Goal: Task Accomplishment & Management: Complete application form

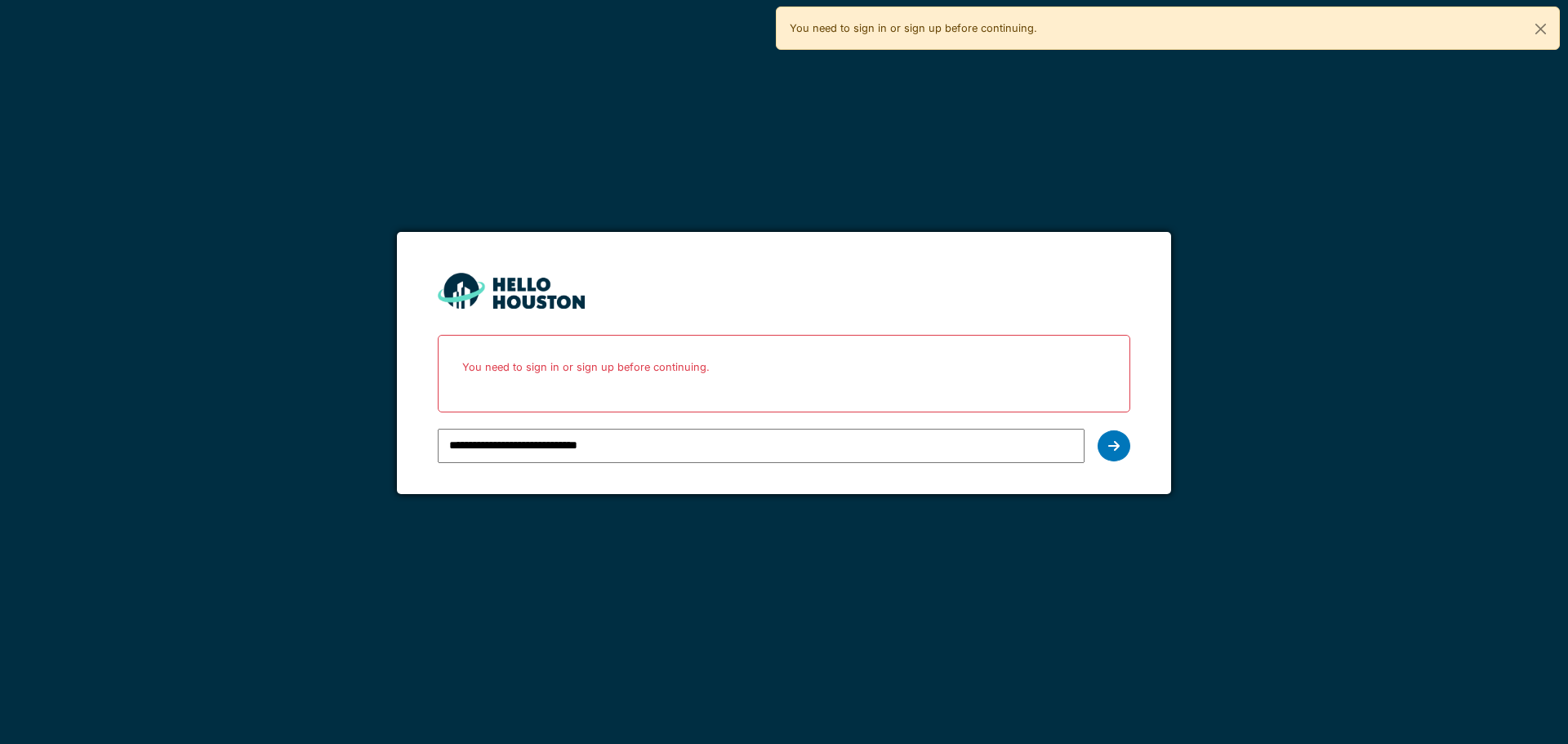
click at [657, 446] on input "**********" at bounding box center [760, 445] width 646 height 34
click at [623, 450] on input "**********" at bounding box center [760, 445] width 646 height 34
type input "**********"
click at [1109, 447] on icon at bounding box center [1114, 446] width 11 height 13
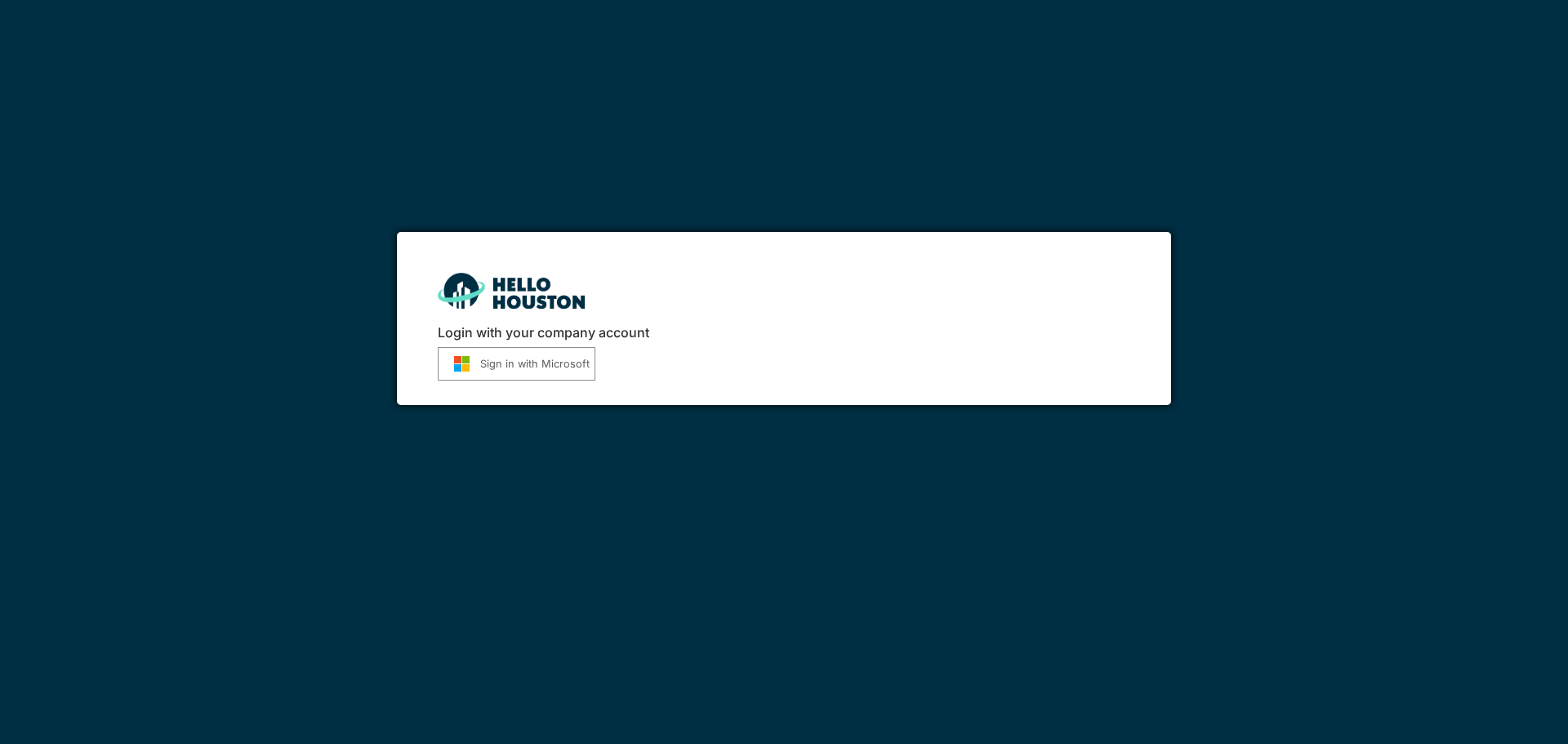
click at [514, 361] on button "Sign in with Microsoft" at bounding box center [516, 364] width 157 height 33
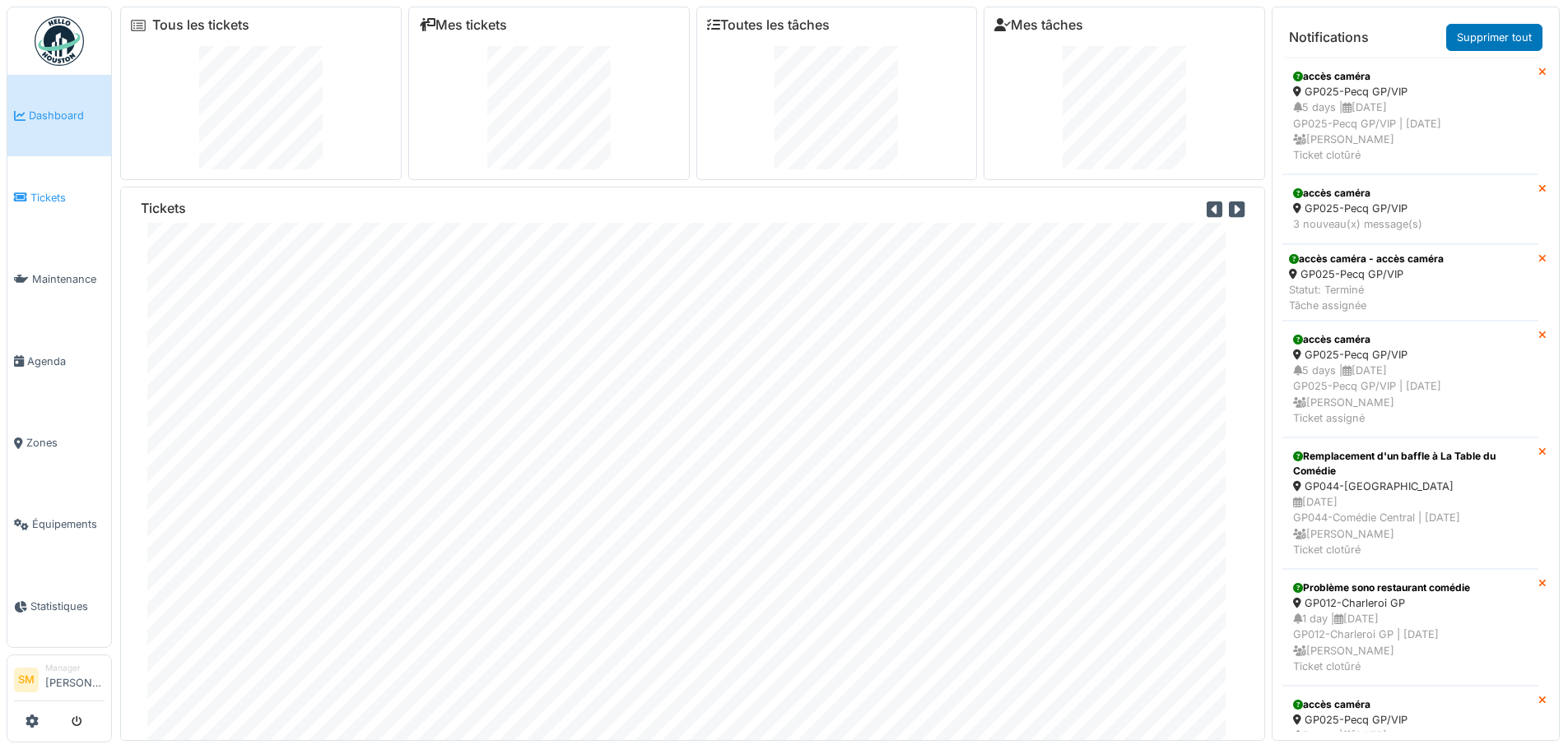
click at [38, 198] on span "Tickets" at bounding box center [68, 197] width 74 height 16
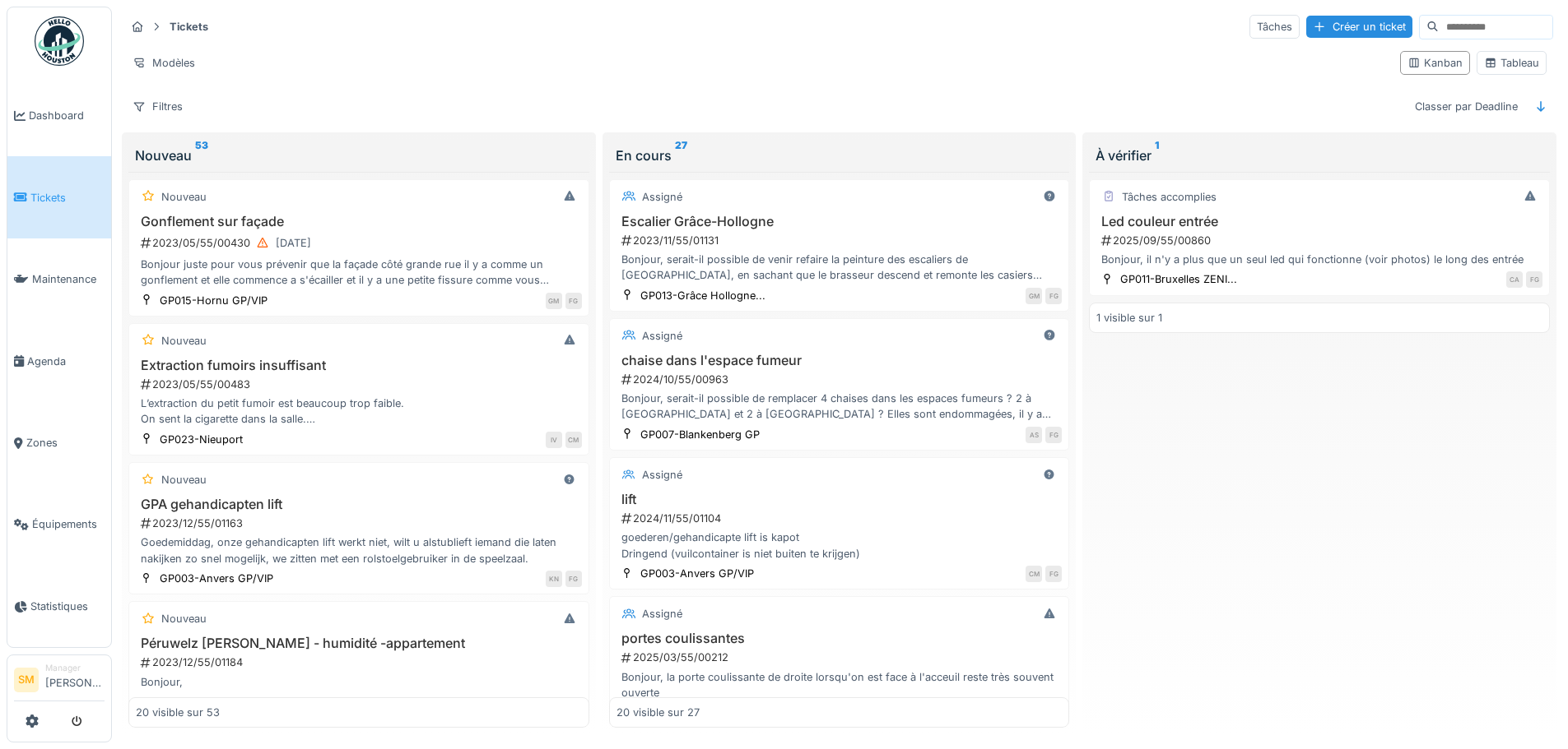
click at [1286, 15] on div "Tâches Créer un ticket" at bounding box center [1401, 27] width 304 height 25
click at [1306, 25] on div "Créer un ticket" at bounding box center [1359, 27] width 107 height 22
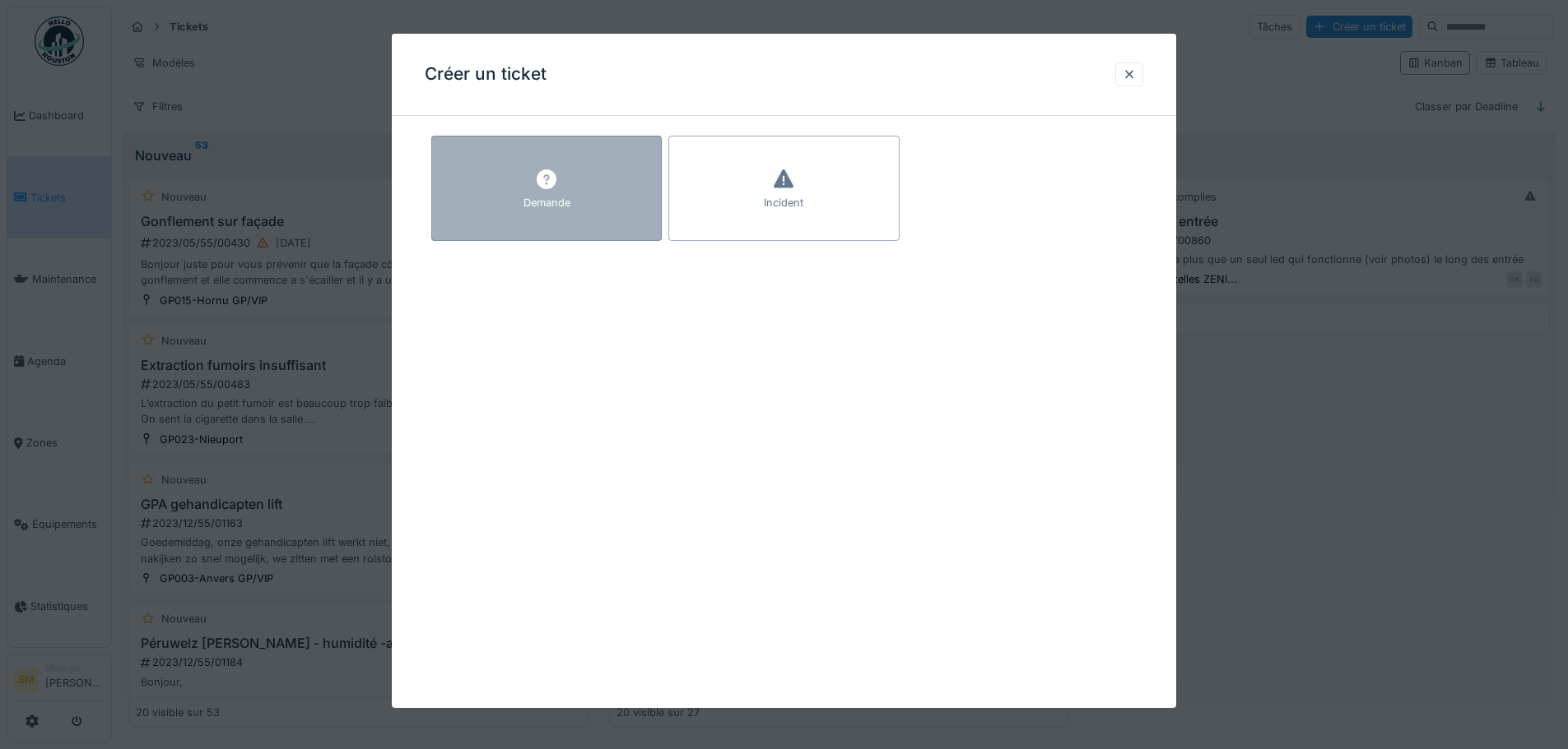
click at [543, 197] on div "Demande" at bounding box center [546, 203] width 47 height 16
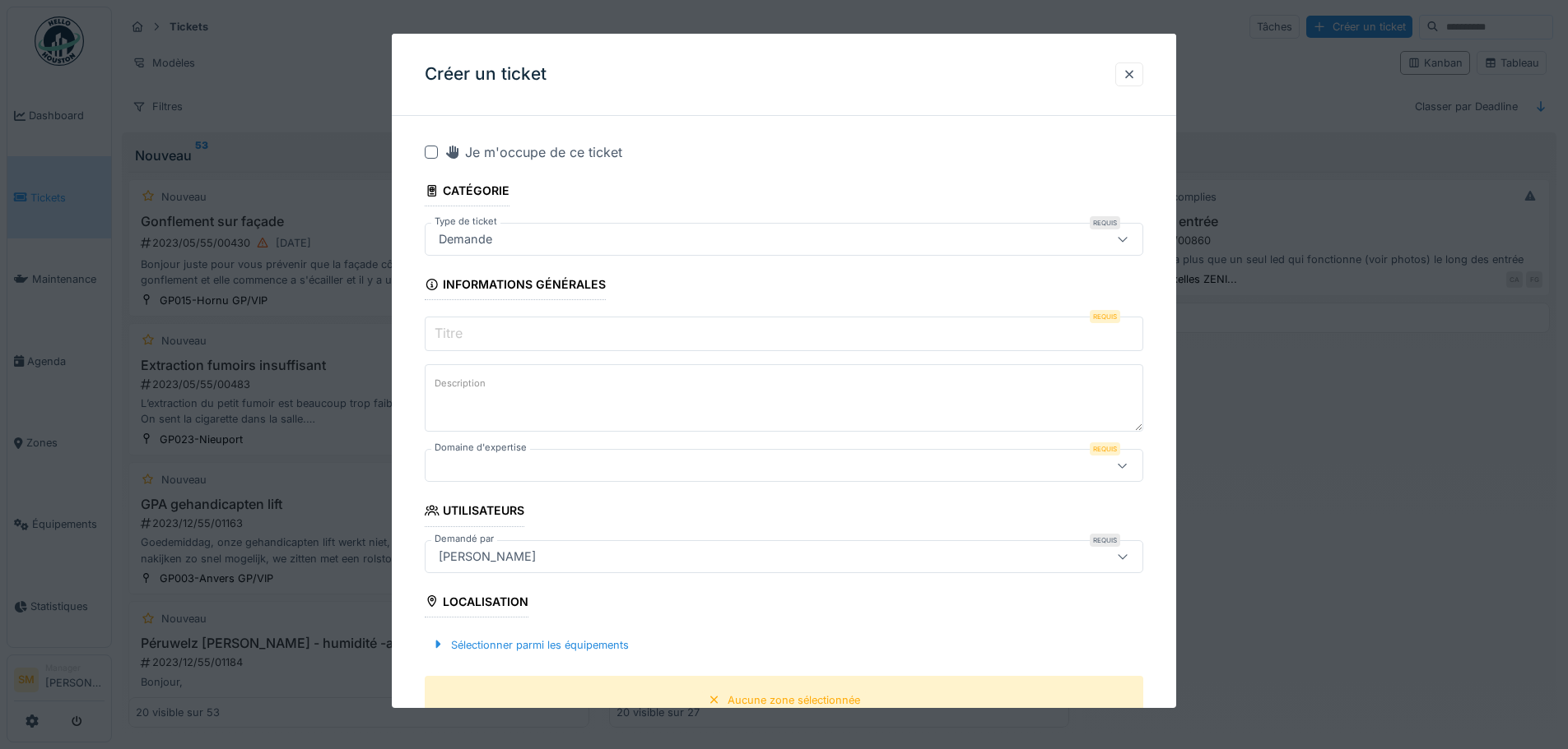
click at [526, 236] on div "Demande" at bounding box center [741, 240] width 620 height 19
click at [506, 335] on input "Titre" at bounding box center [784, 333] width 719 height 34
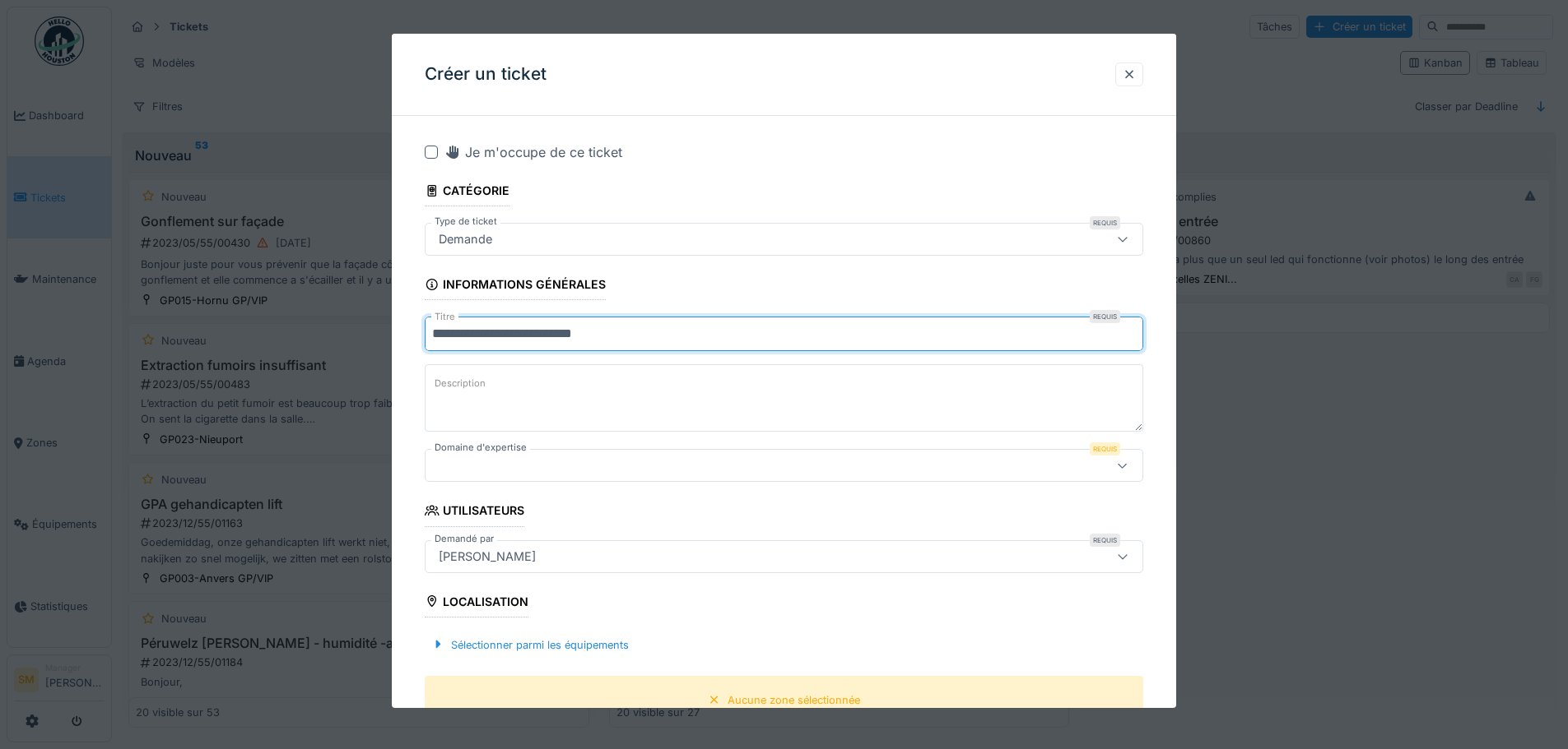
type input "**********"
click at [688, 399] on textarea "Description" at bounding box center [784, 398] width 719 height 68
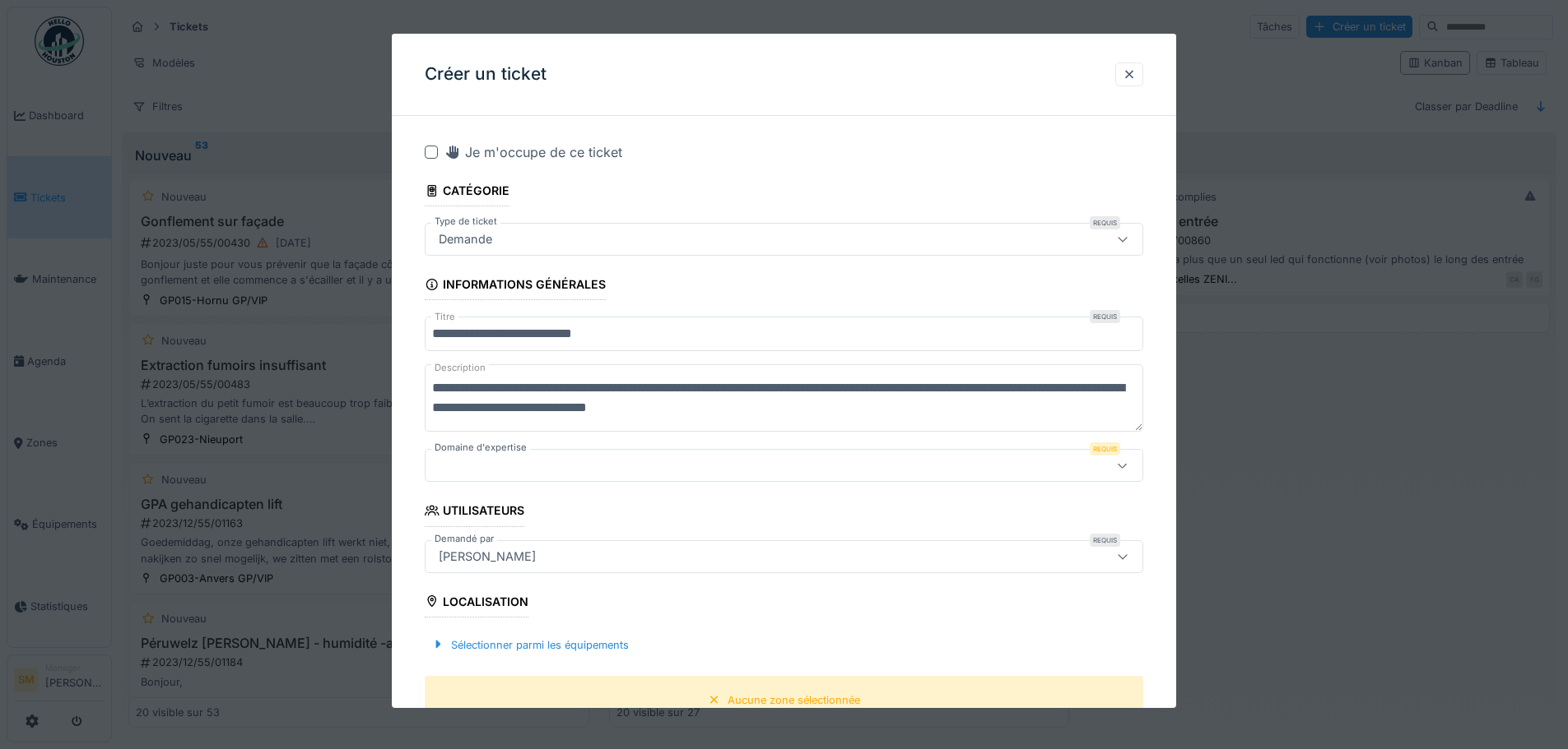
type textarea "**********"
click at [637, 469] on div at bounding box center [741, 466] width 620 height 19
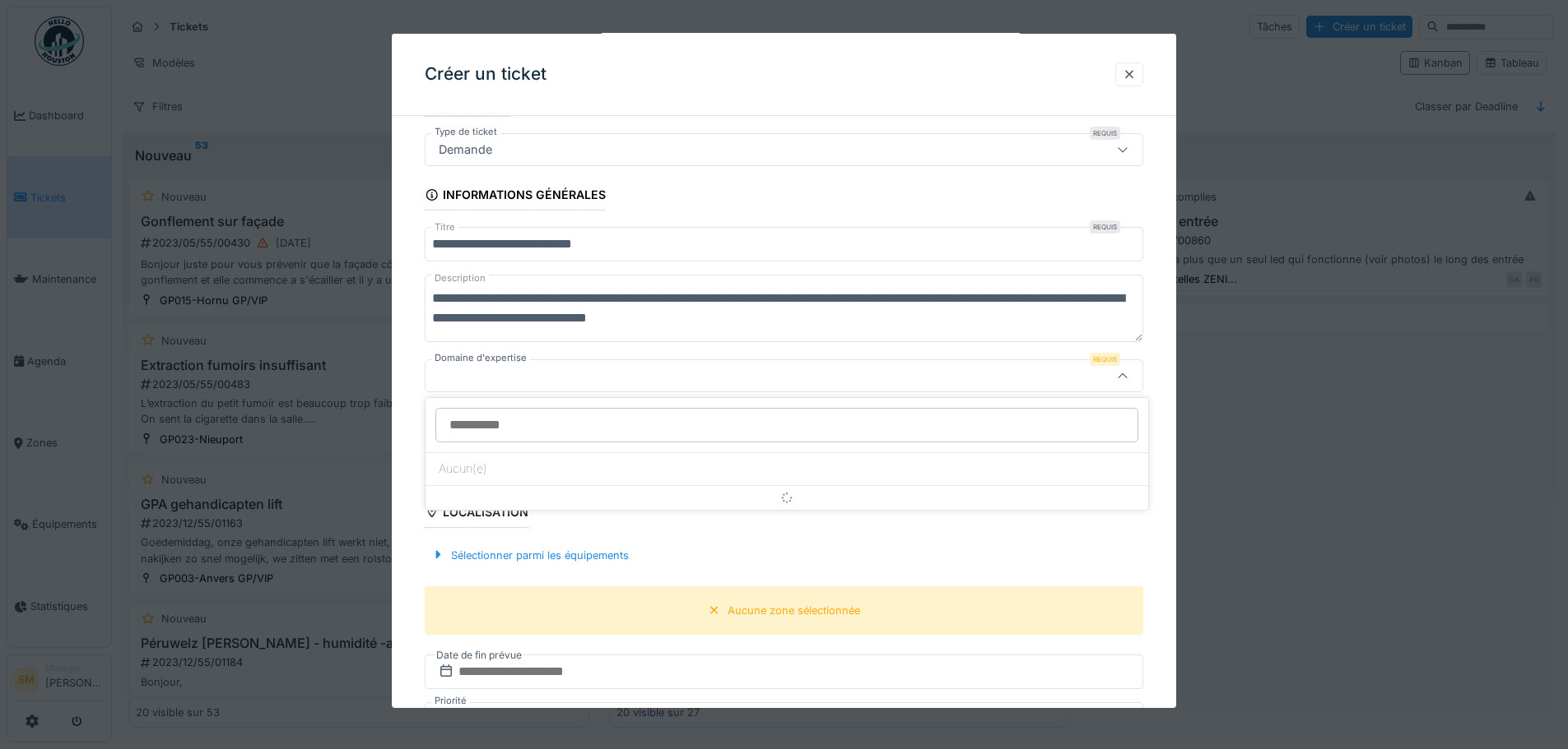
scroll to position [94, 0]
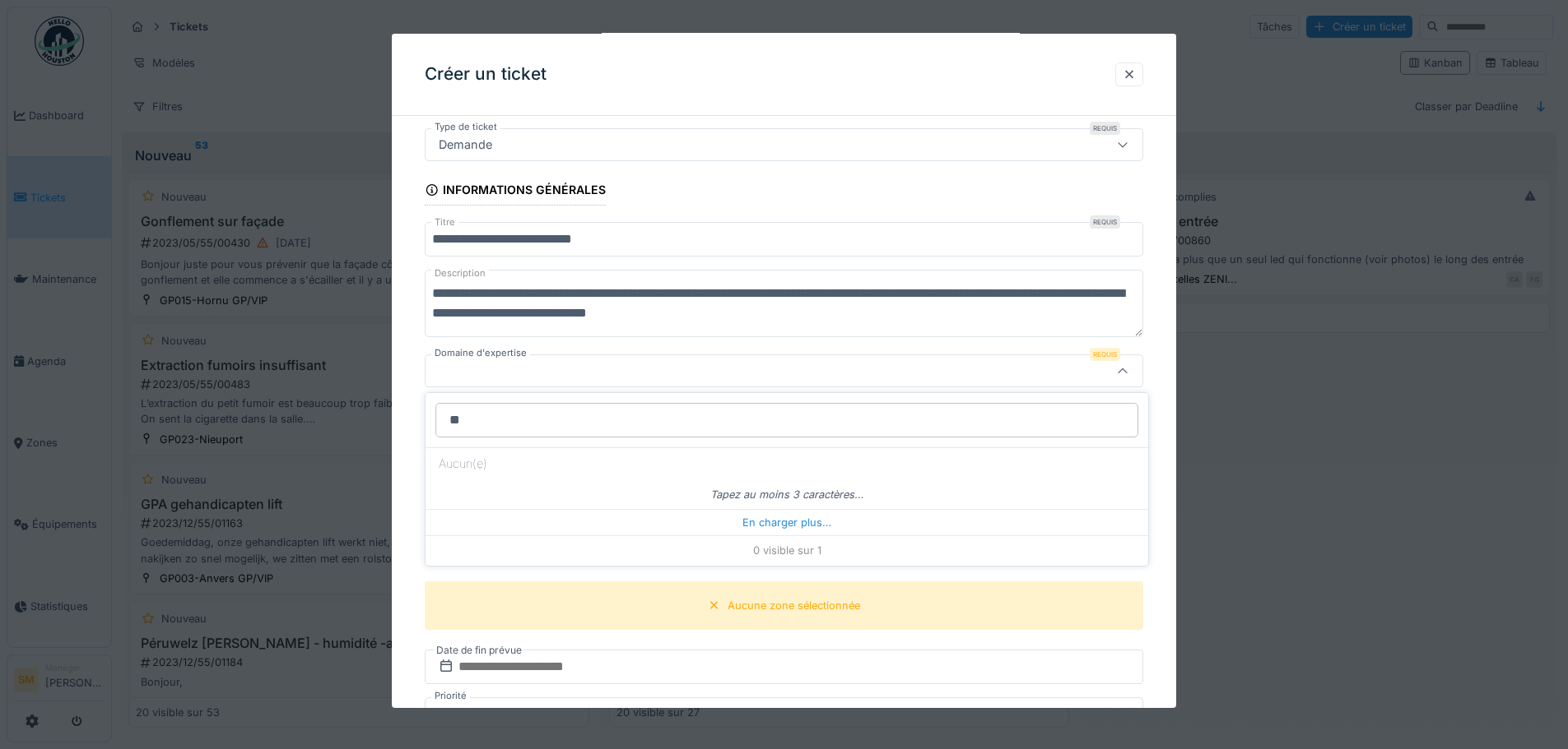
type input "*"
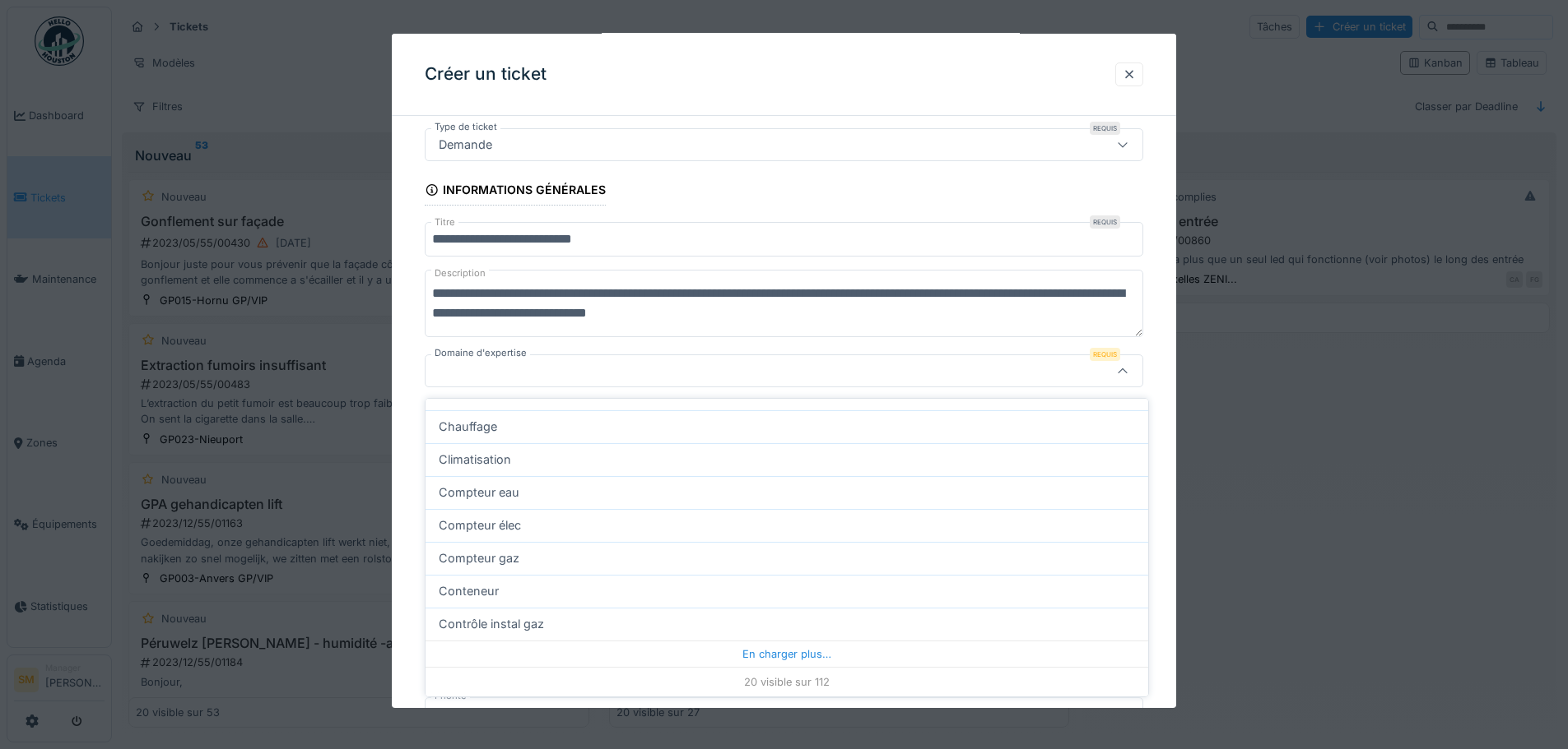
scroll to position [11, 0]
click at [784, 648] on div "En charger plus…" at bounding box center [786, 659] width 722 height 26
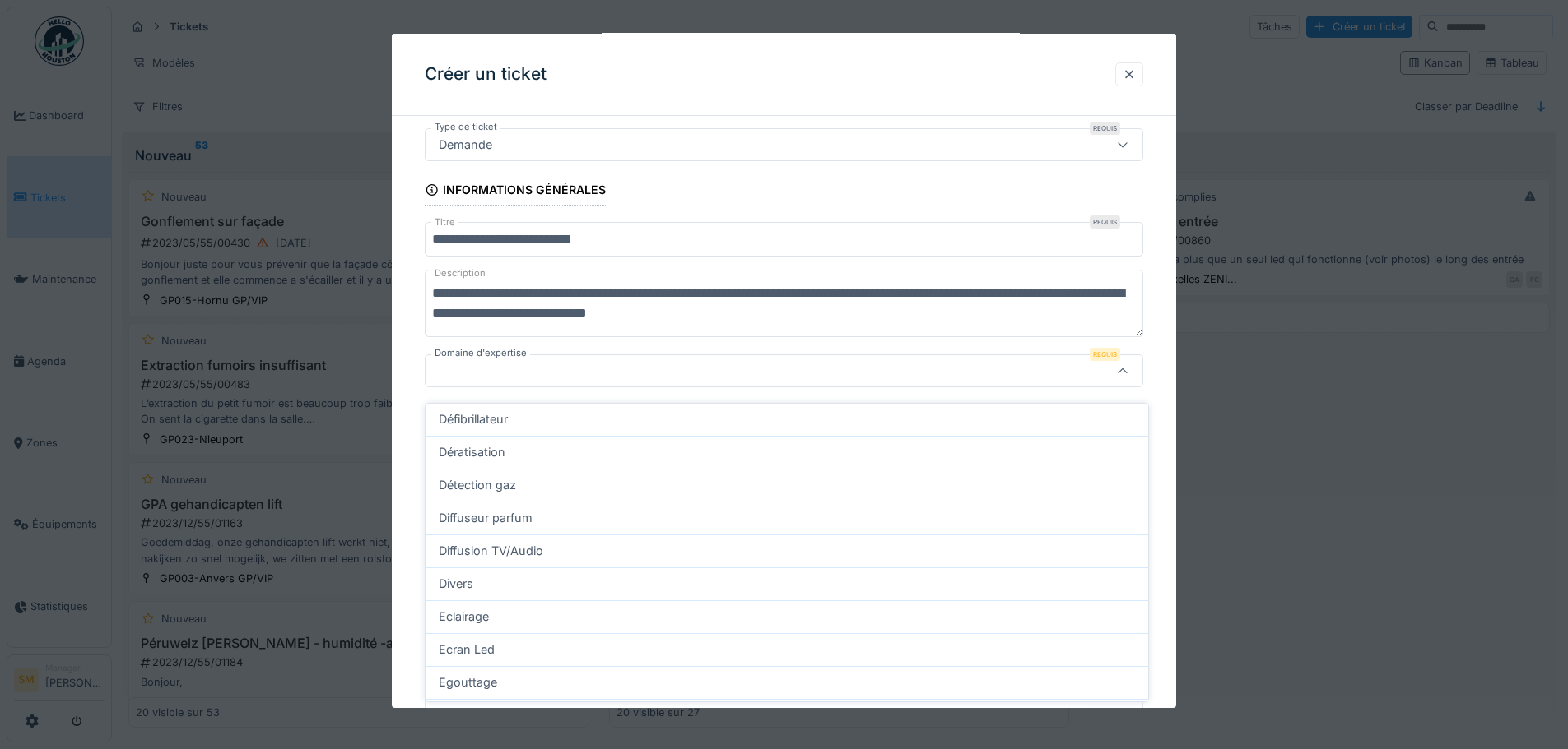
scroll to position [883, 0]
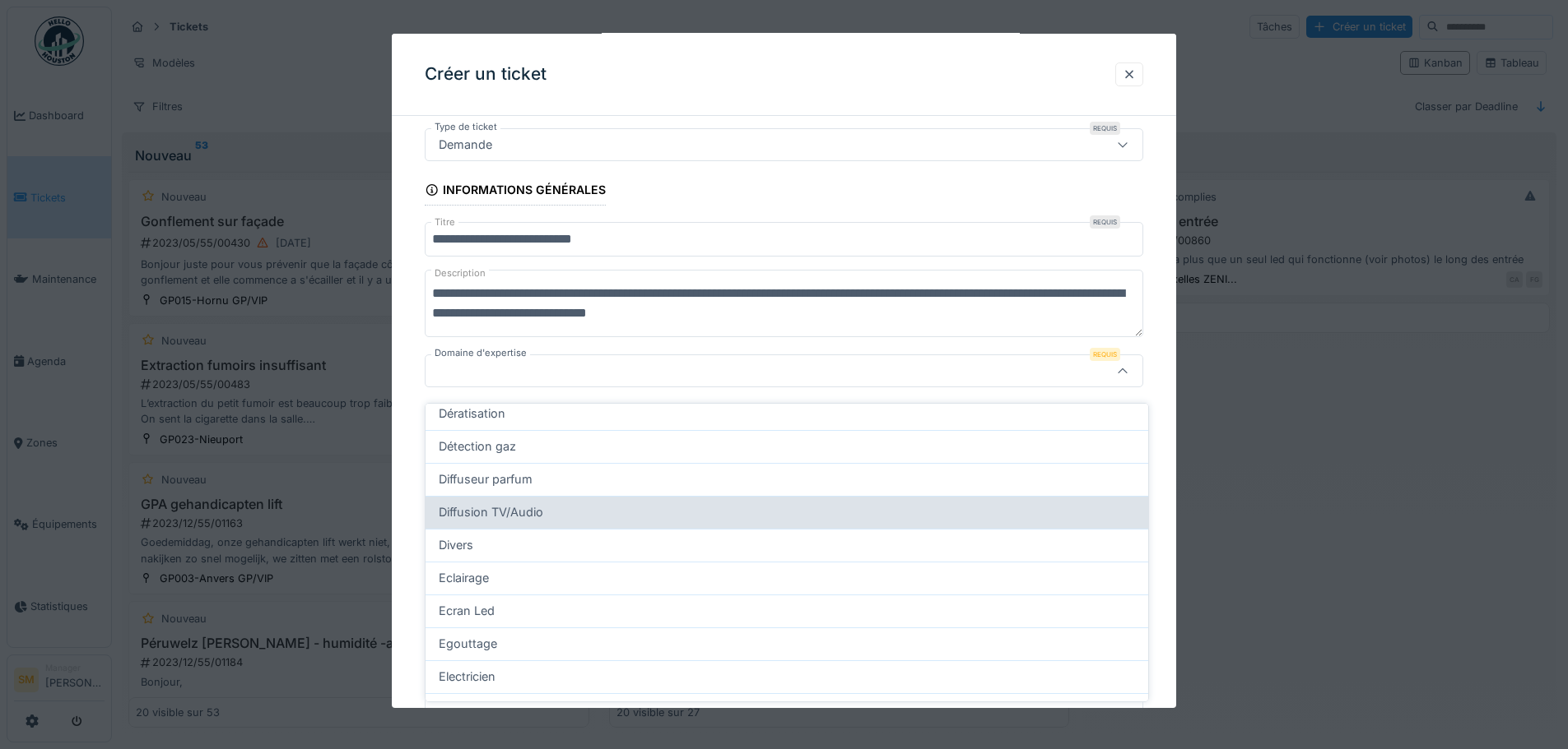
click at [580, 506] on div "Diffusion TV/Audio" at bounding box center [787, 513] width 696 height 19
type input "***"
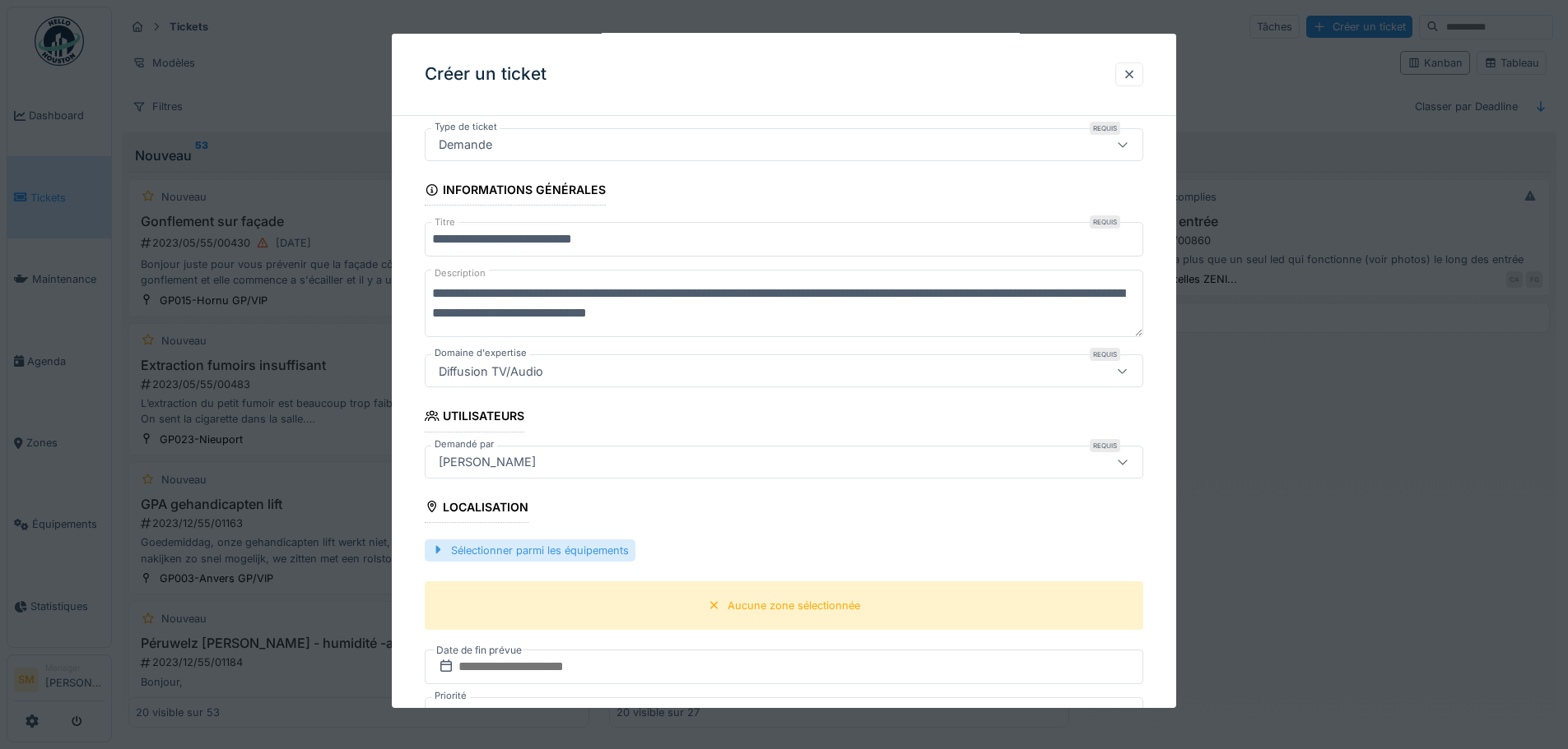
click at [560, 548] on div "Sélectionner parmi les équipements" at bounding box center [529, 551] width 210 height 22
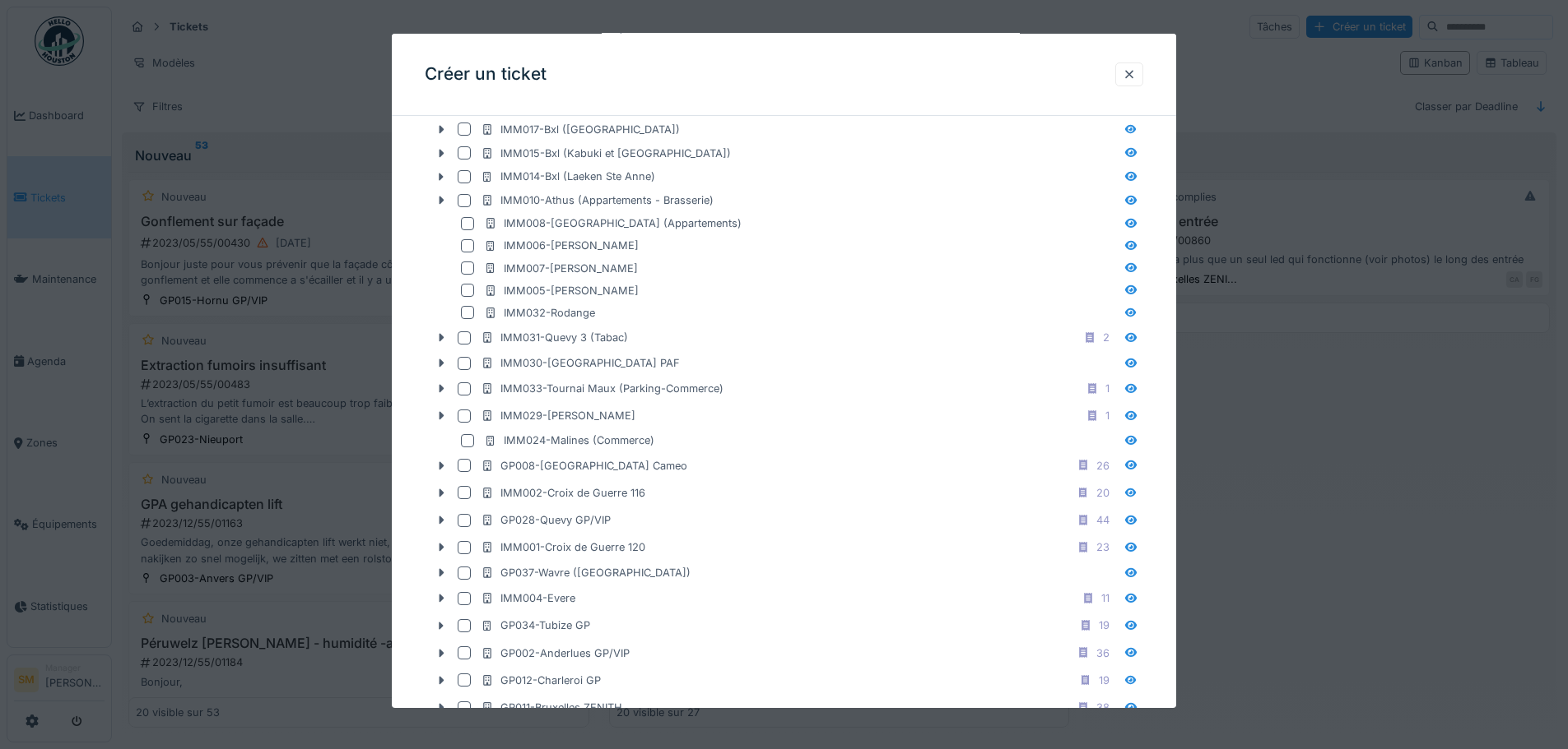
scroll to position [835, 0]
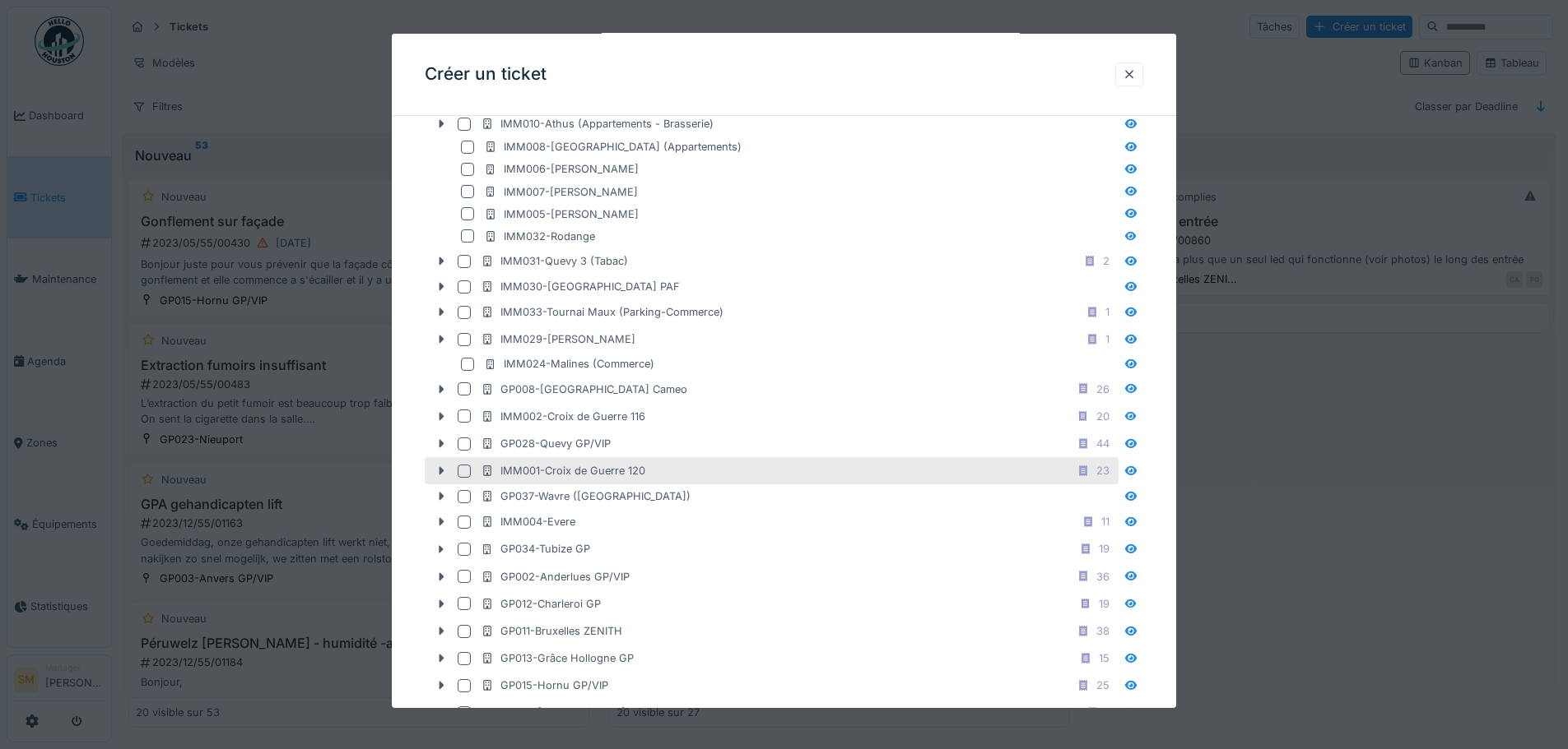
click at [569, 476] on div "IMM001-Croix de Guerre 120" at bounding box center [563, 470] width 165 height 16
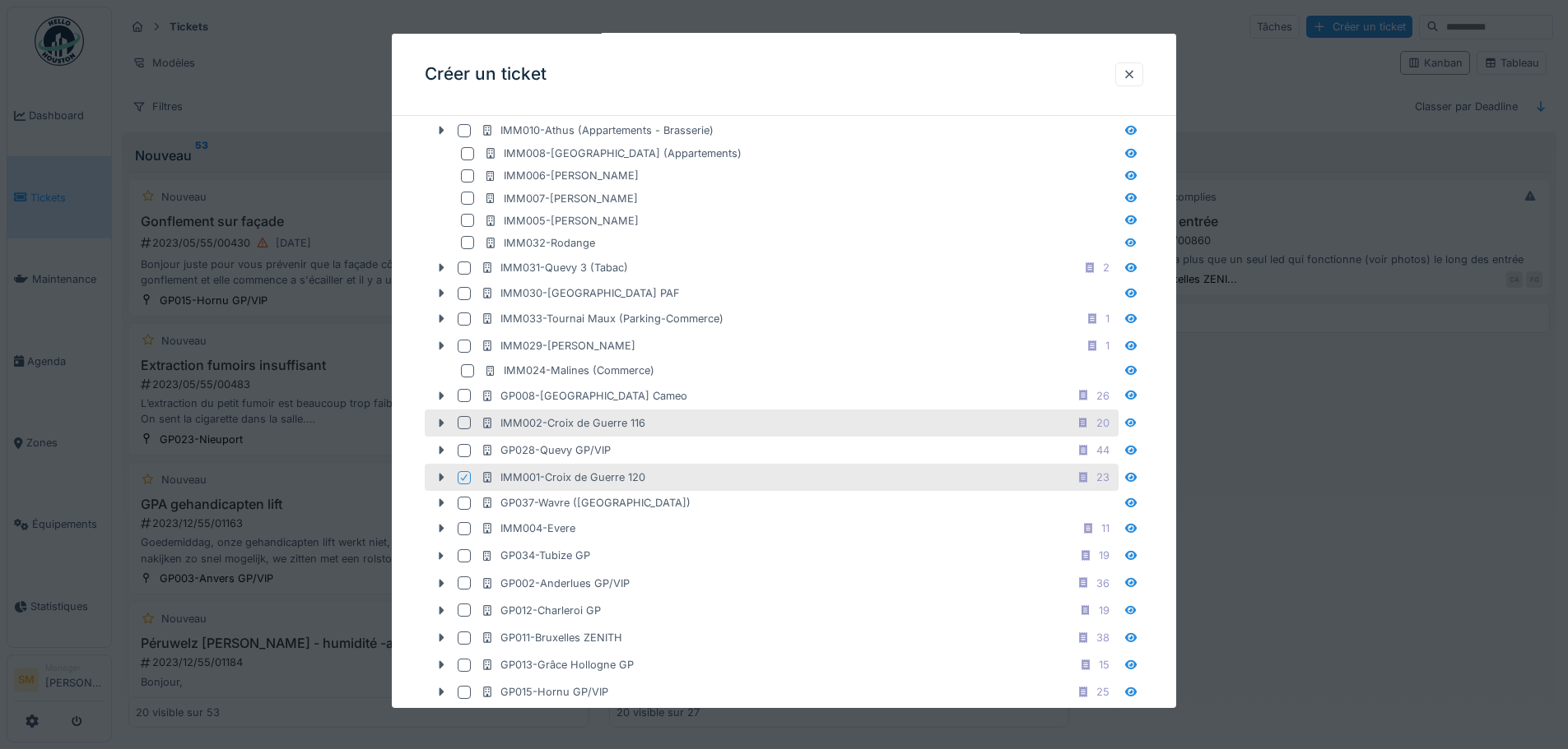
scroll to position [753, 0]
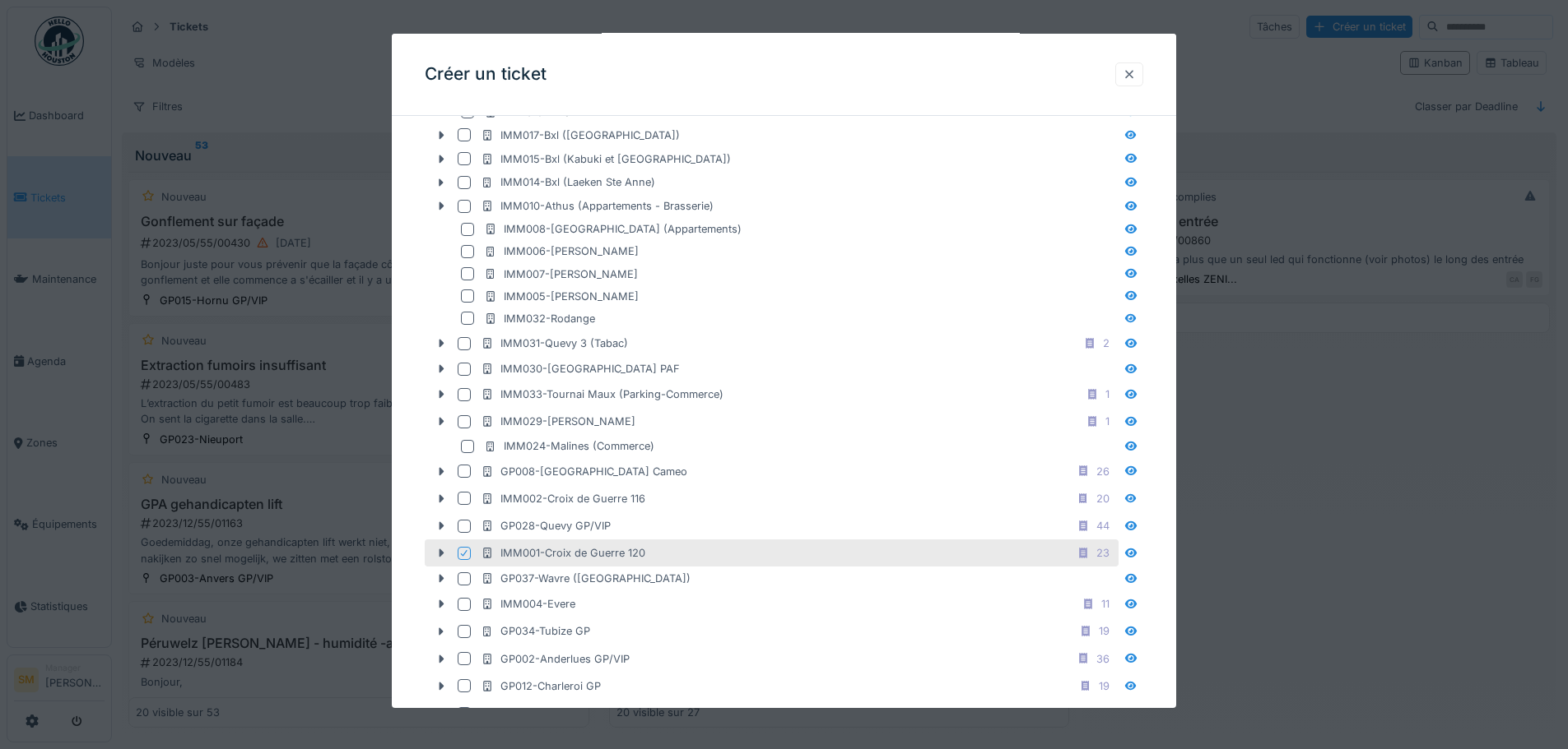
click at [1133, 75] on div at bounding box center [1129, 74] width 13 height 16
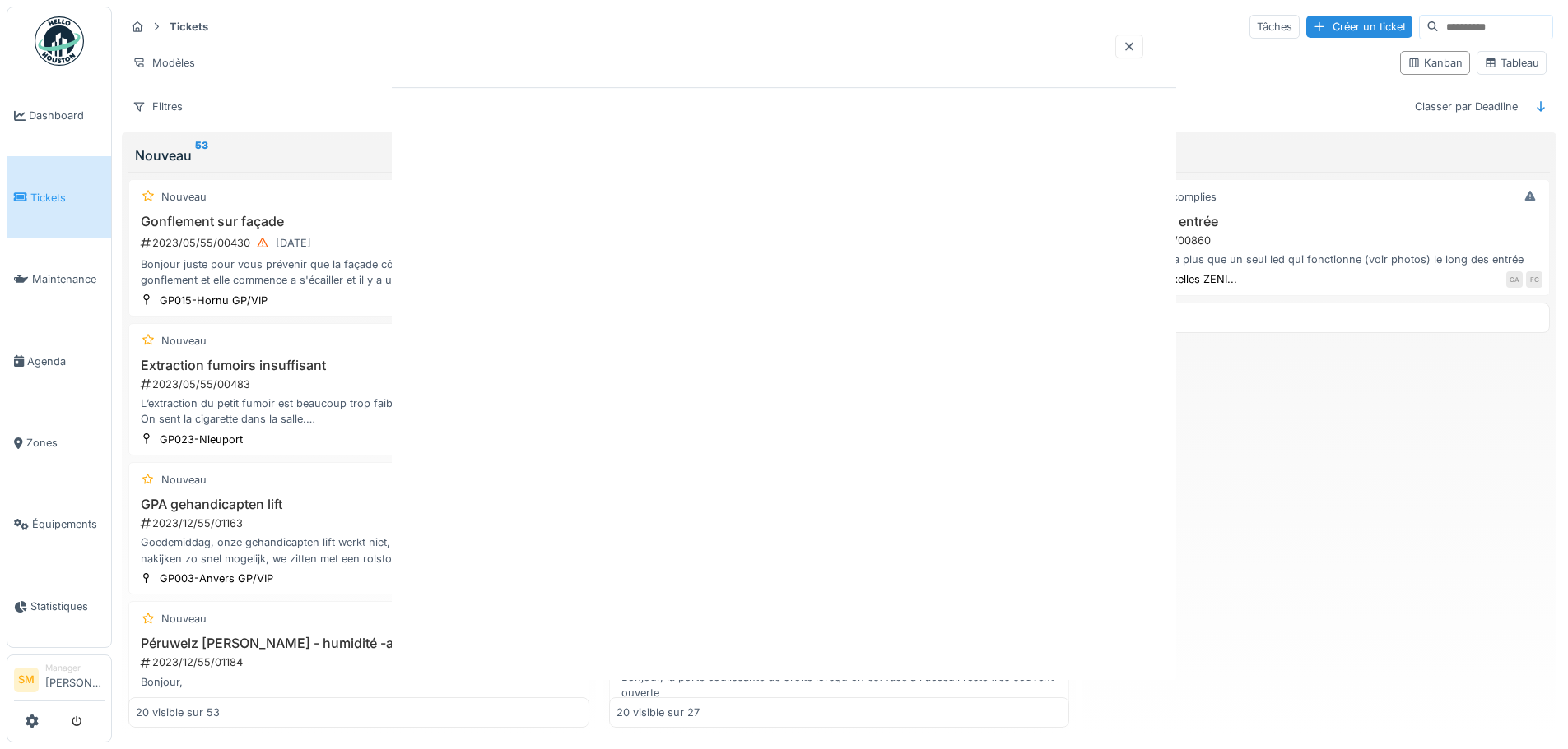
scroll to position [0, 0]
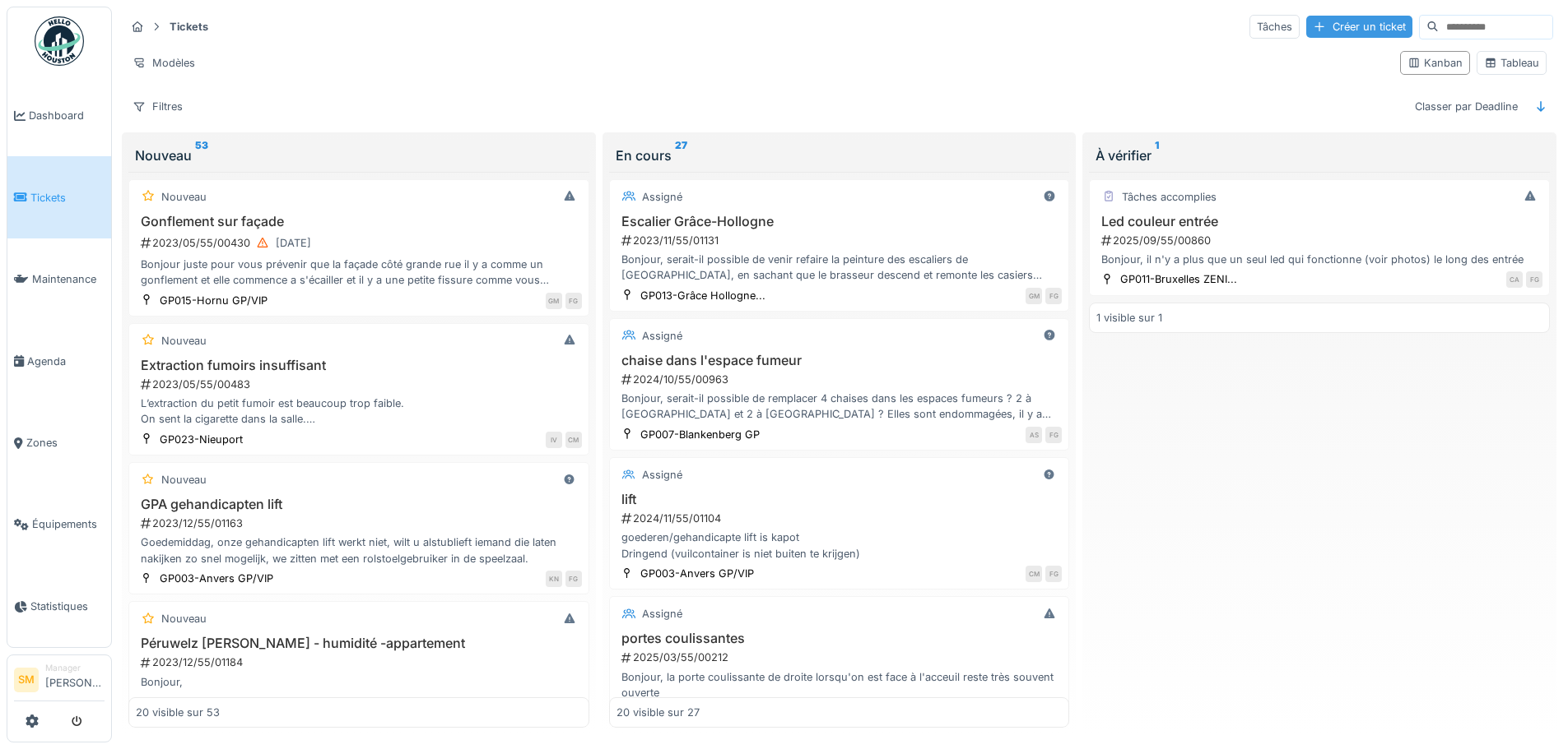
click at [1320, 16] on div "Créer un ticket" at bounding box center [1359, 27] width 107 height 22
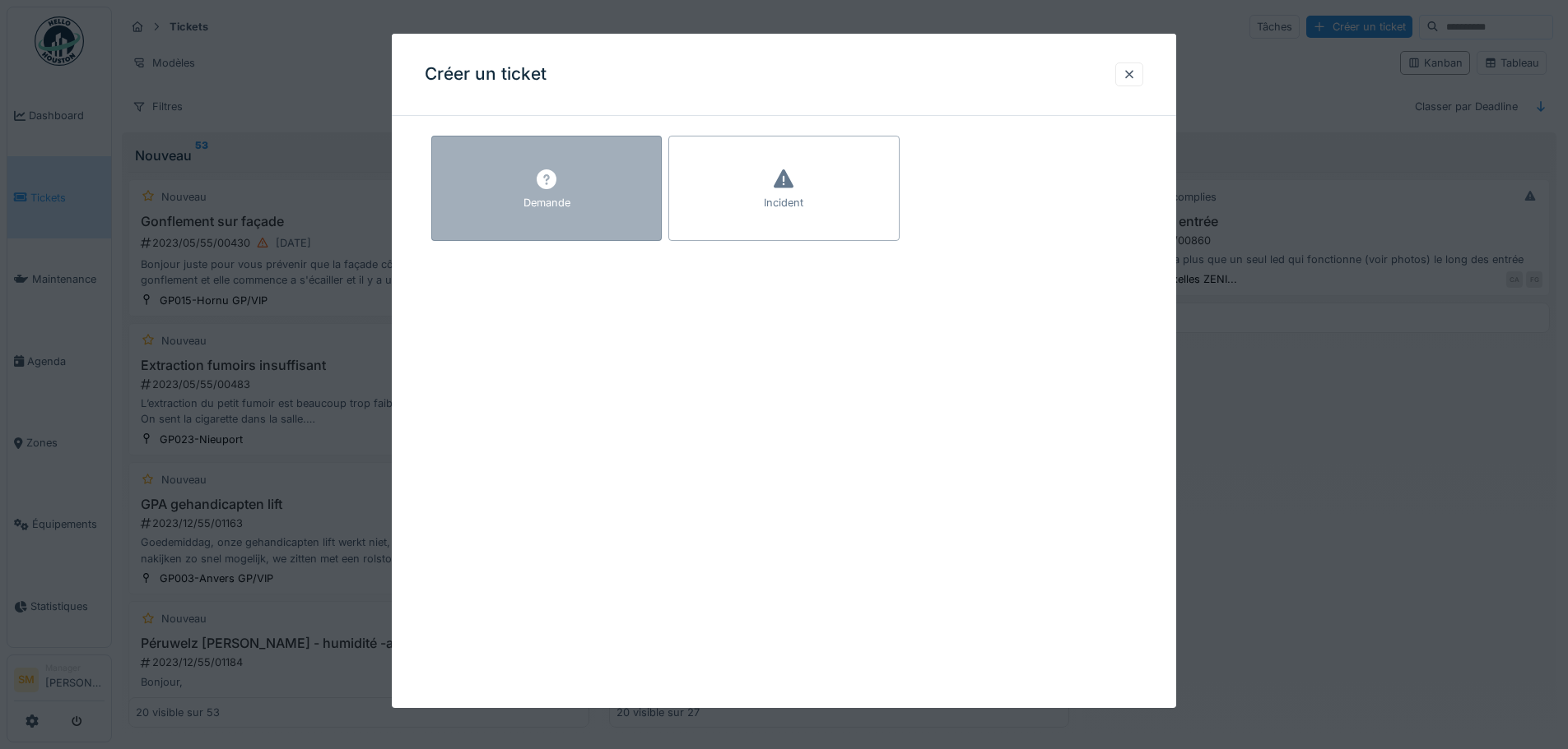
click at [528, 184] on div "Demande" at bounding box center [546, 189] width 231 height 106
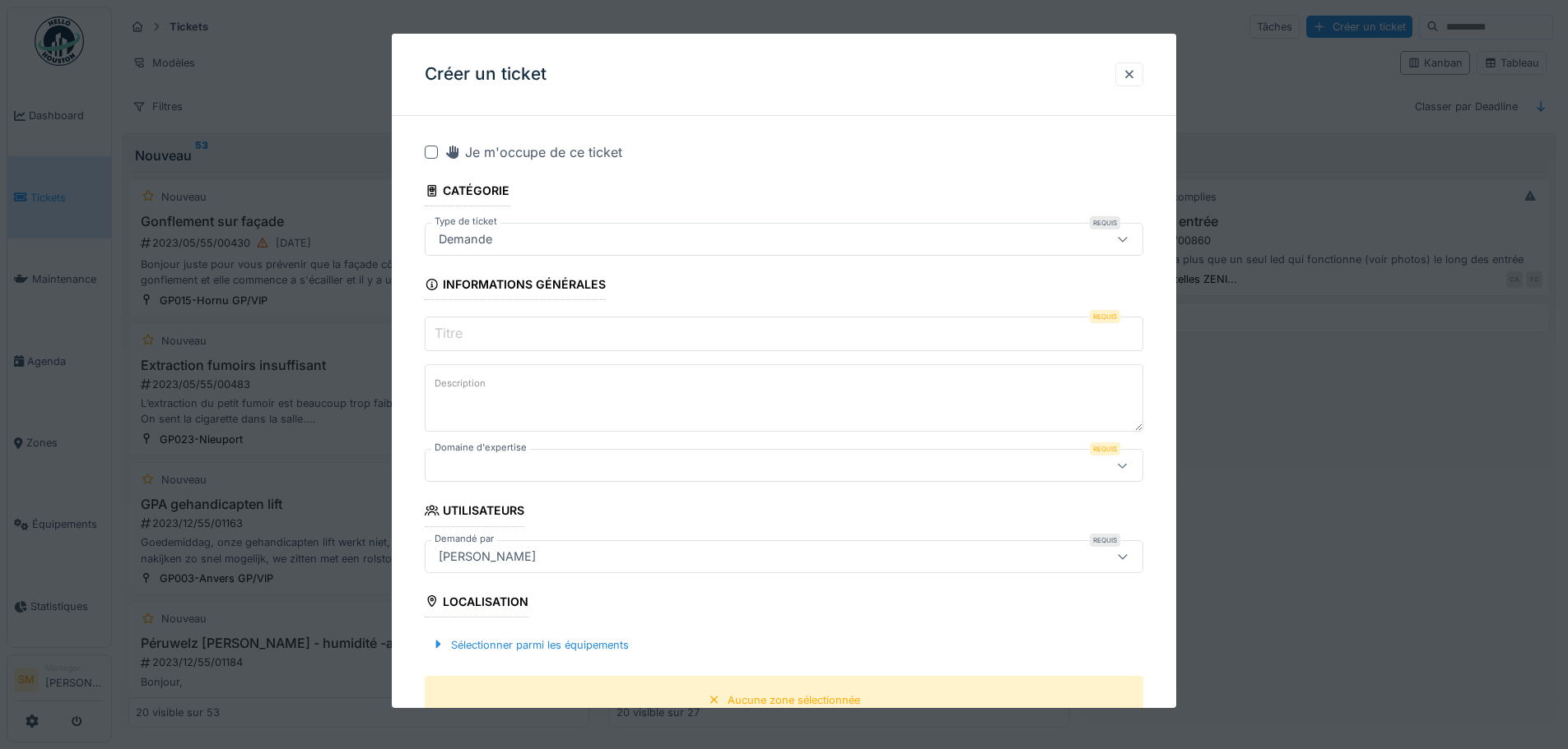
click at [470, 332] on input "Titre" at bounding box center [784, 333] width 719 height 34
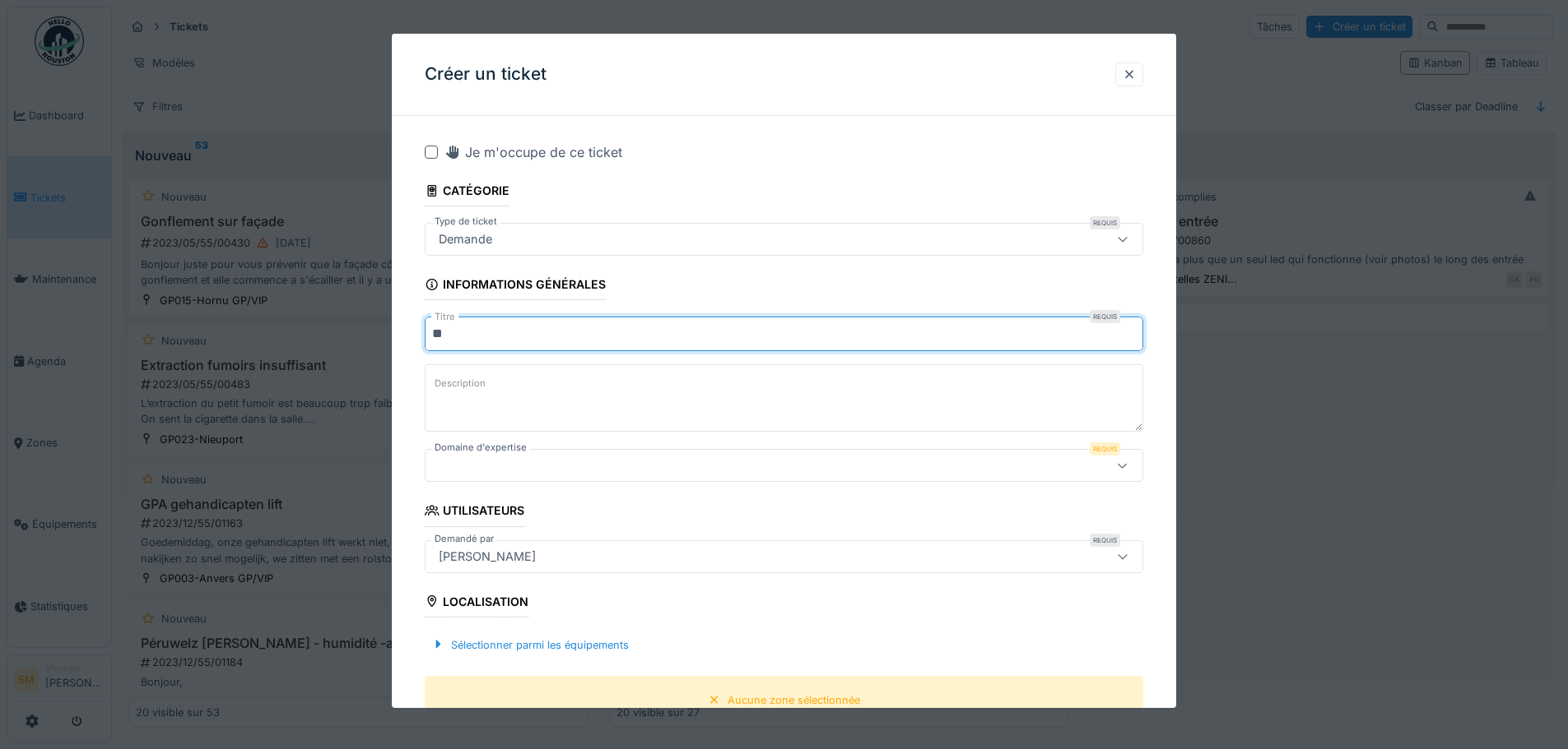
type input "*"
type input "**********"
click at [463, 383] on label "Description" at bounding box center [460, 383] width 57 height 20
click at [463, 383] on textarea "Description" at bounding box center [784, 398] width 719 height 68
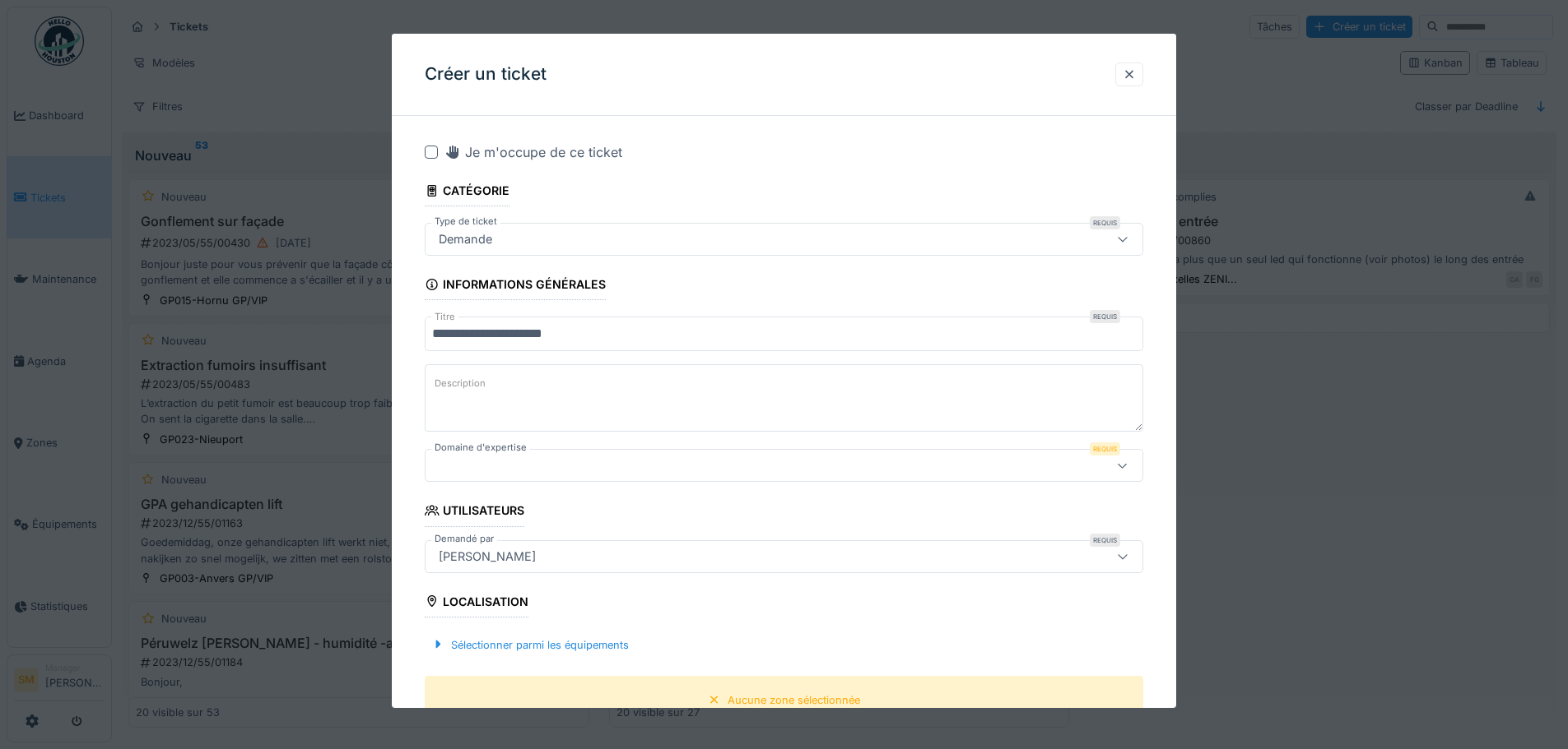
type textarea "*"
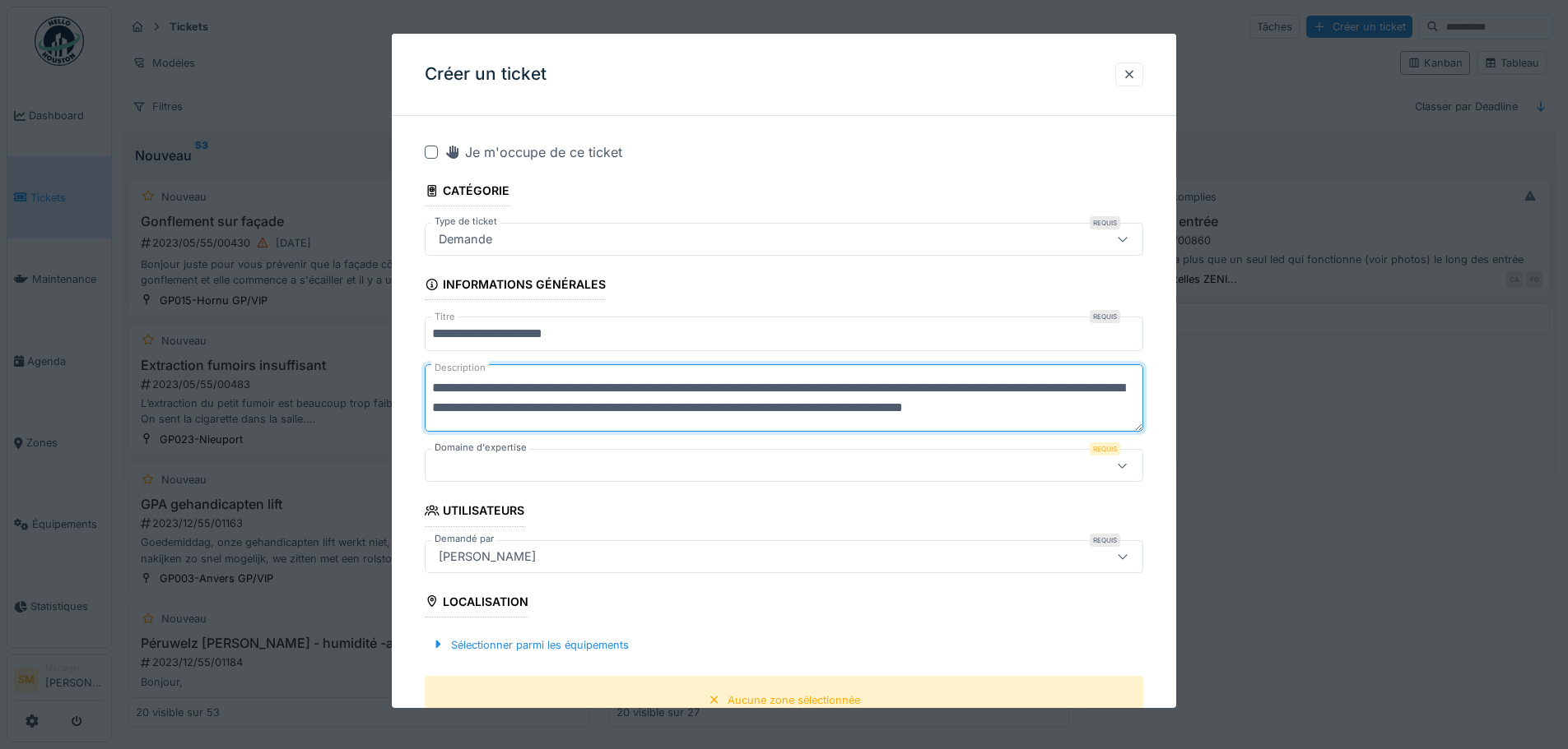
scroll to position [6, 0]
type textarea "**********"
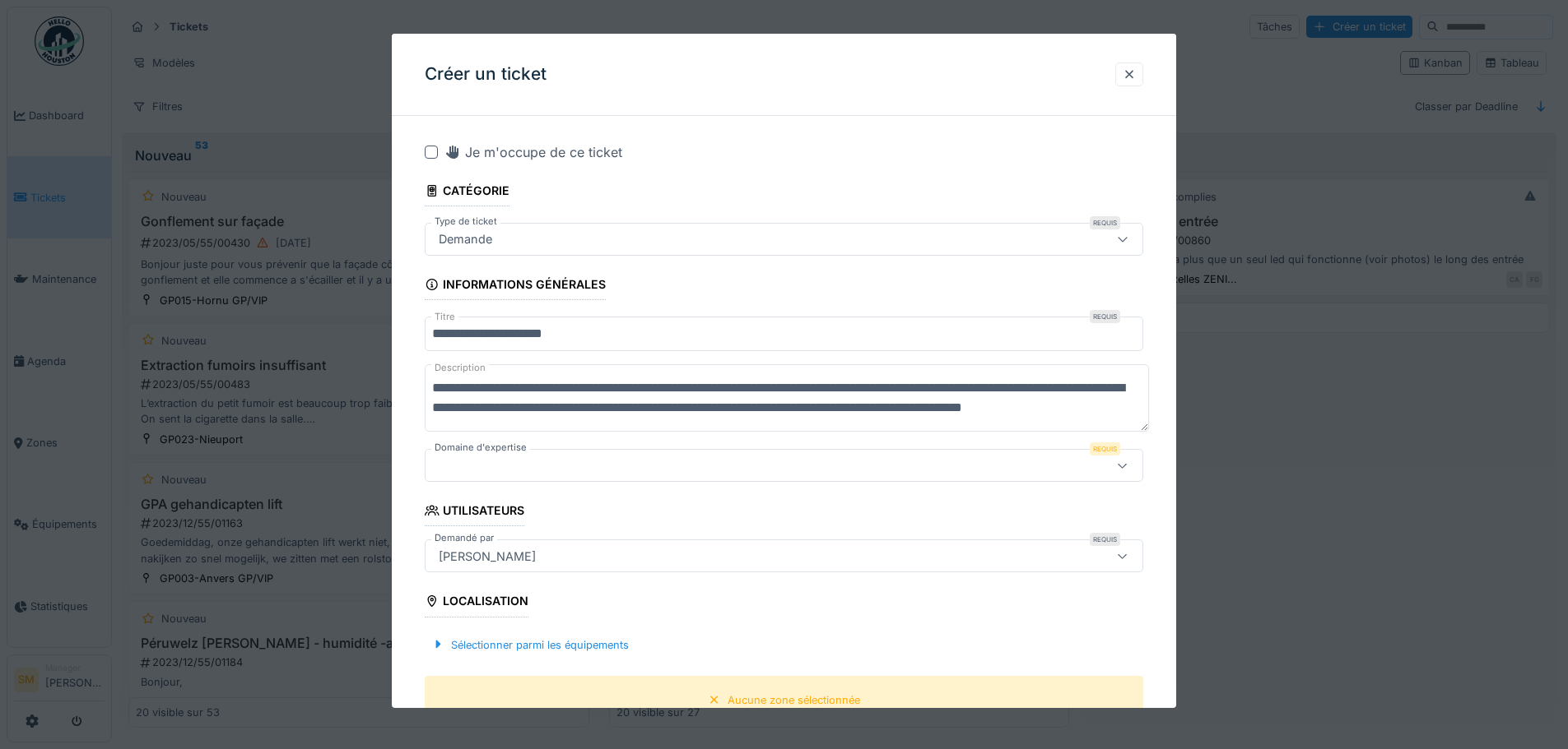
click at [466, 471] on div at bounding box center [741, 466] width 620 height 19
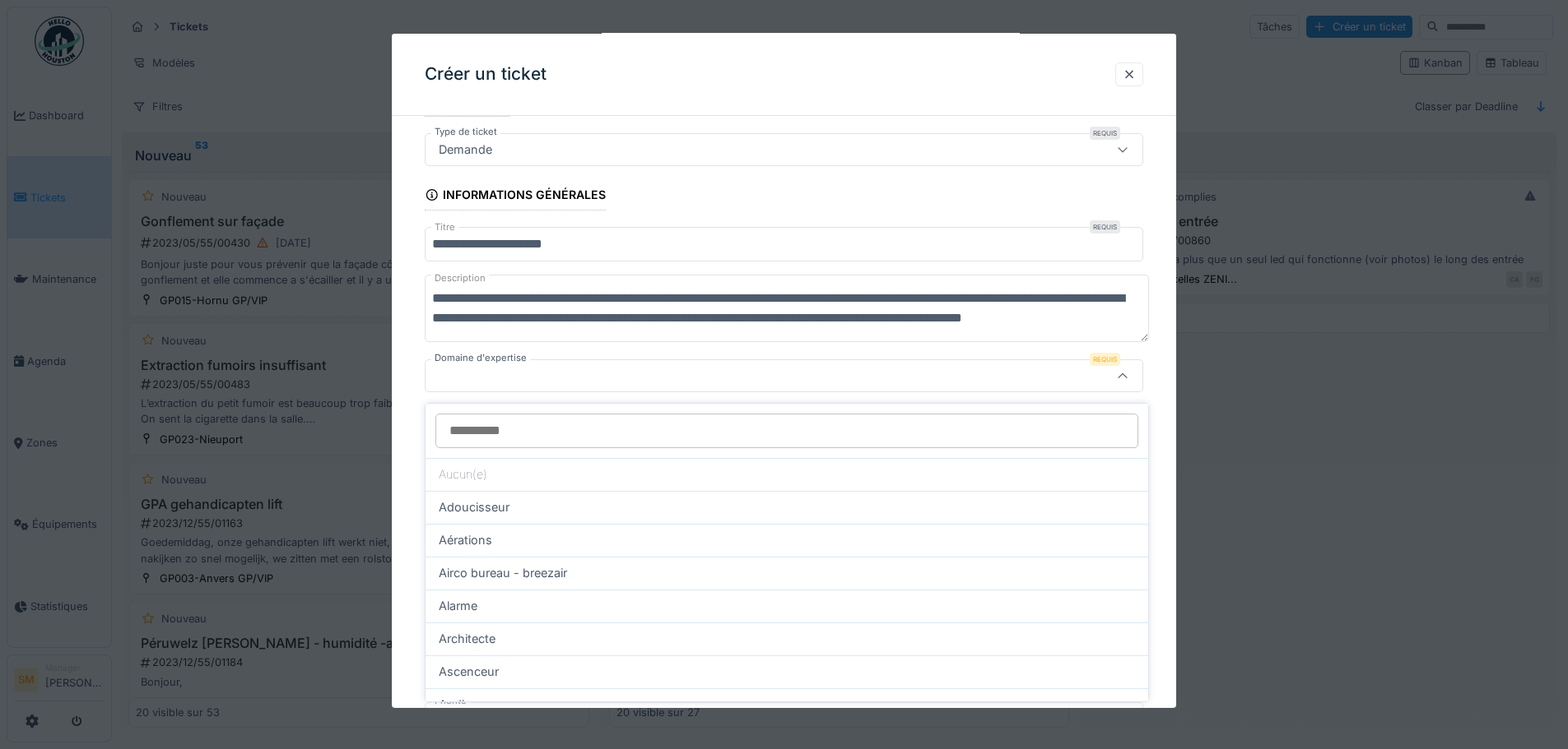
scroll to position [94, 0]
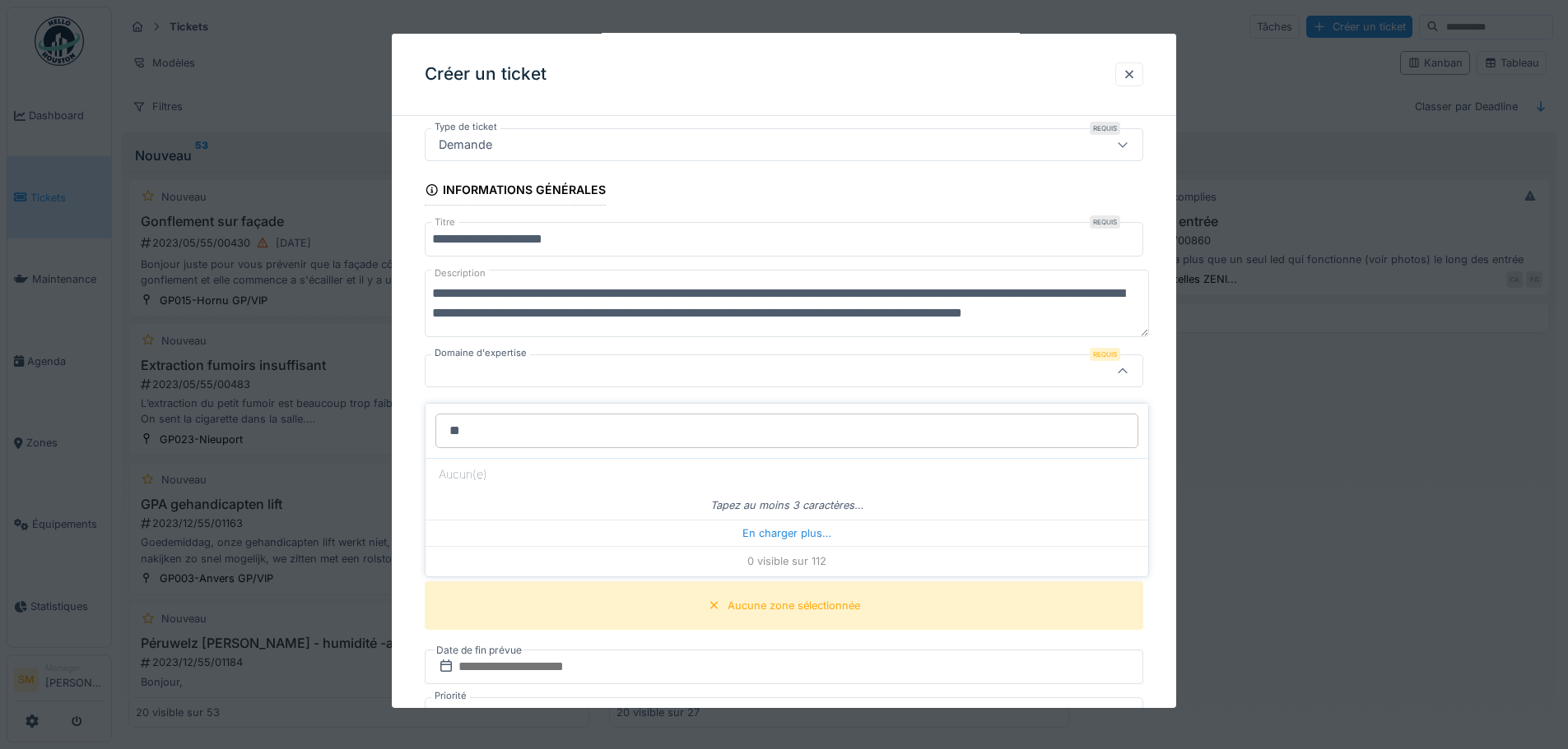
type input "*"
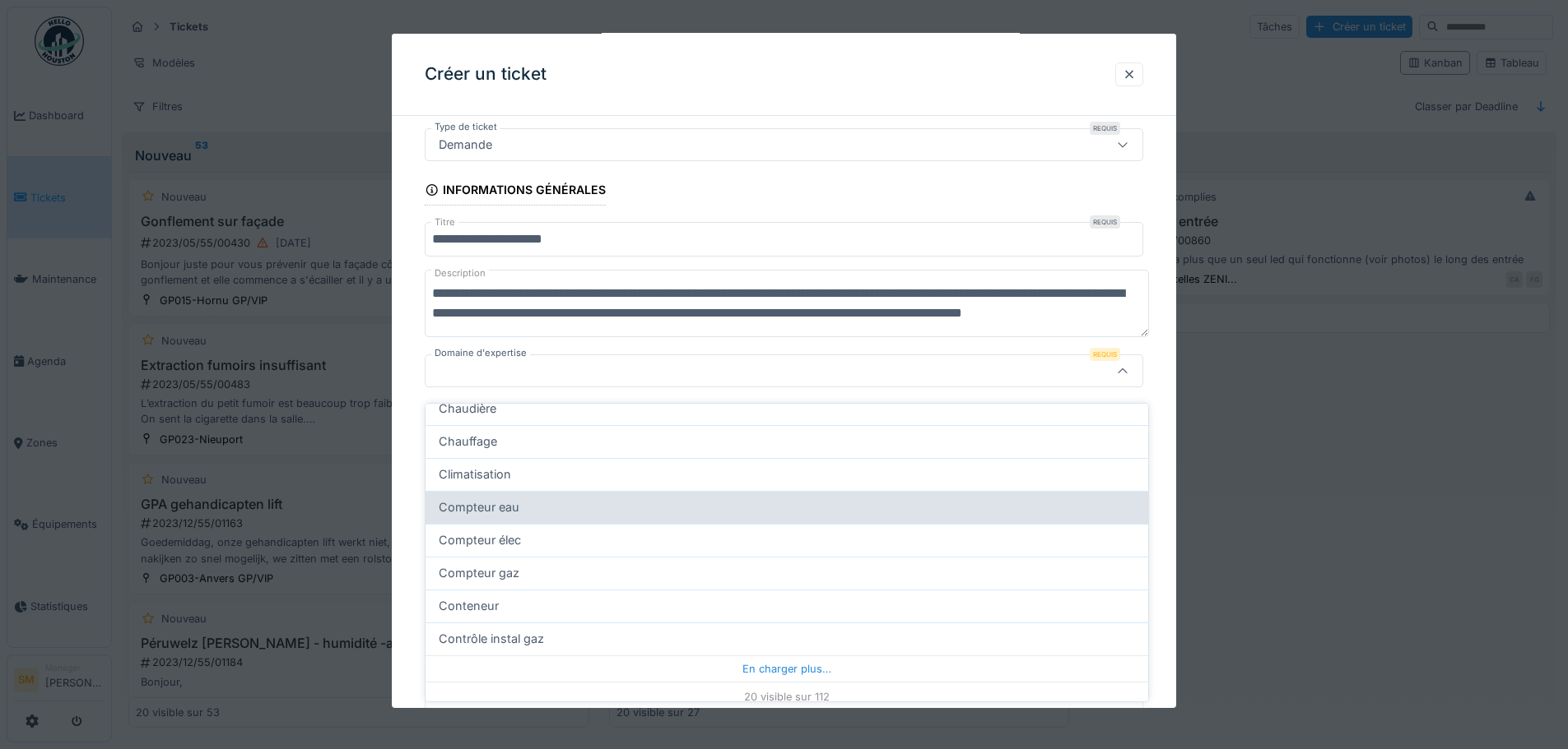
scroll to position [504, 0]
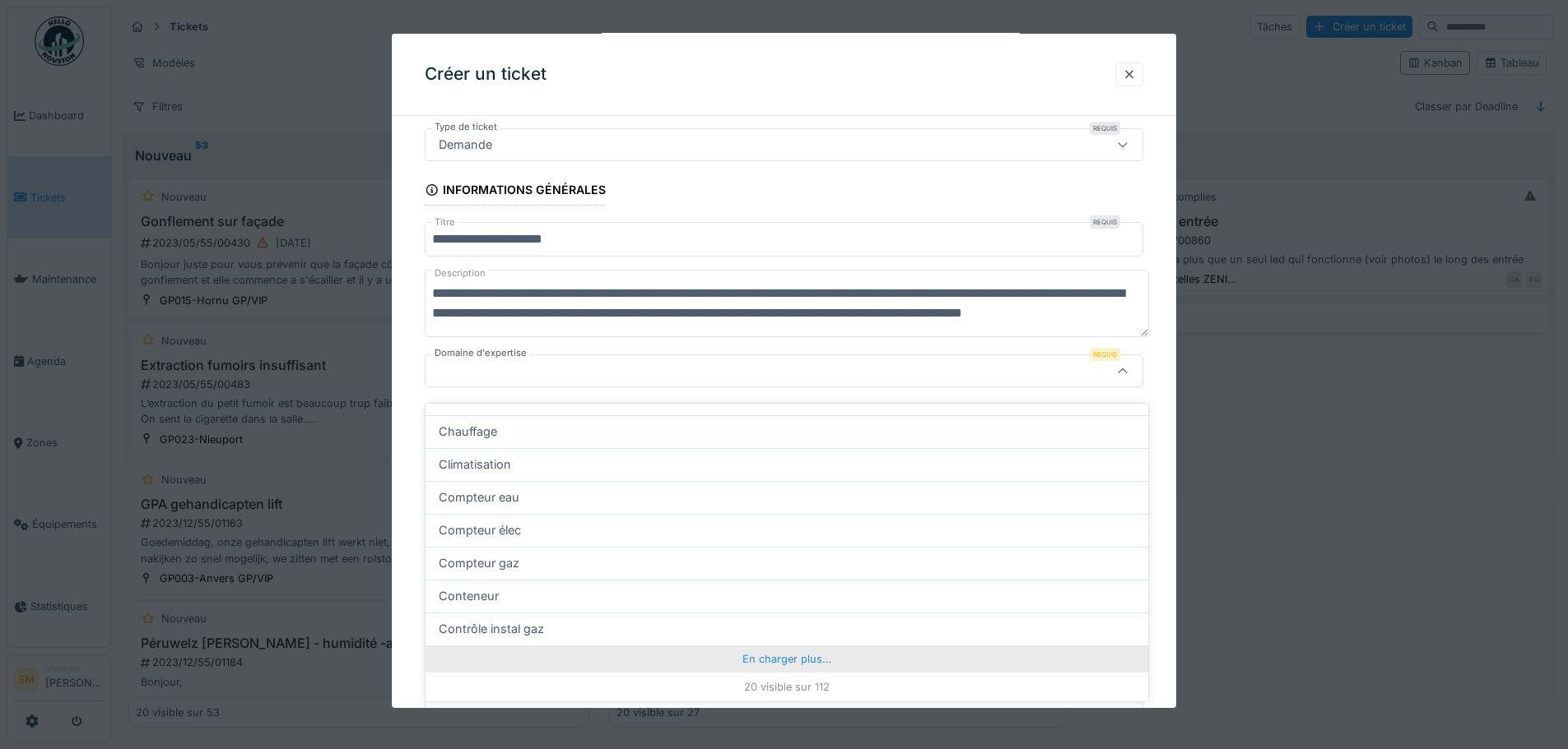
click at [766, 648] on div "En charger plus…" at bounding box center [786, 659] width 722 height 26
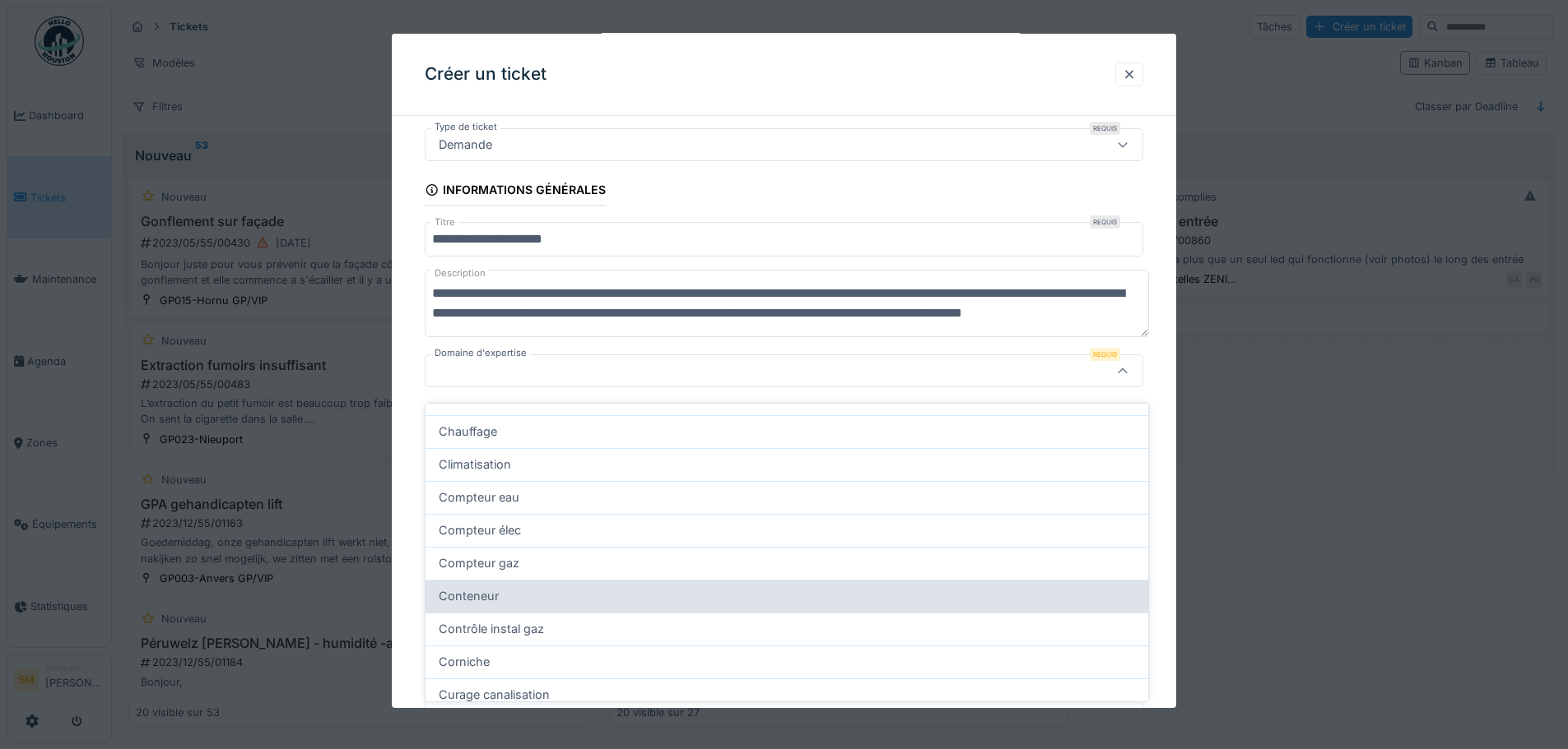
scroll to position [1162, 0]
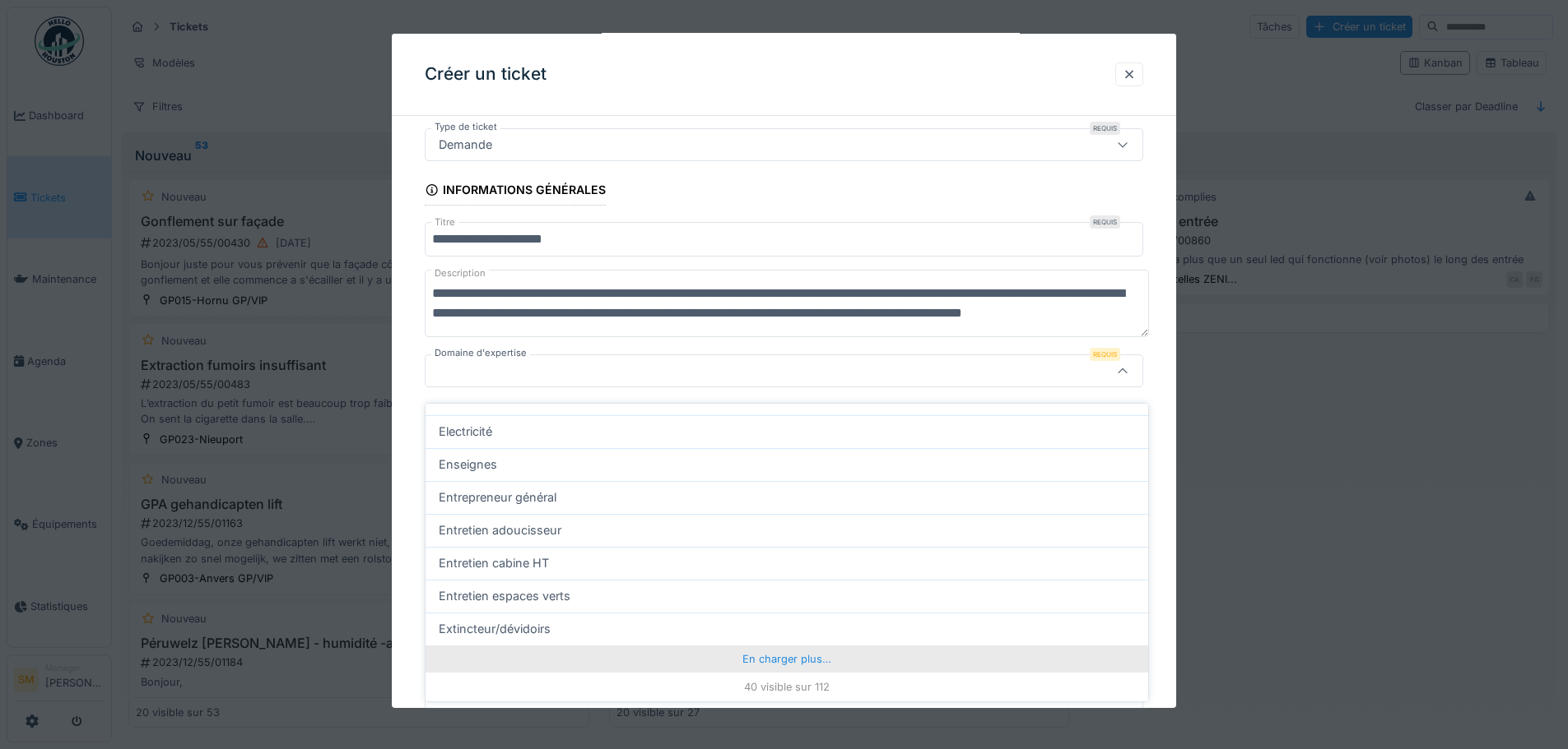
click at [769, 646] on div "En charger plus…" at bounding box center [786, 659] width 722 height 26
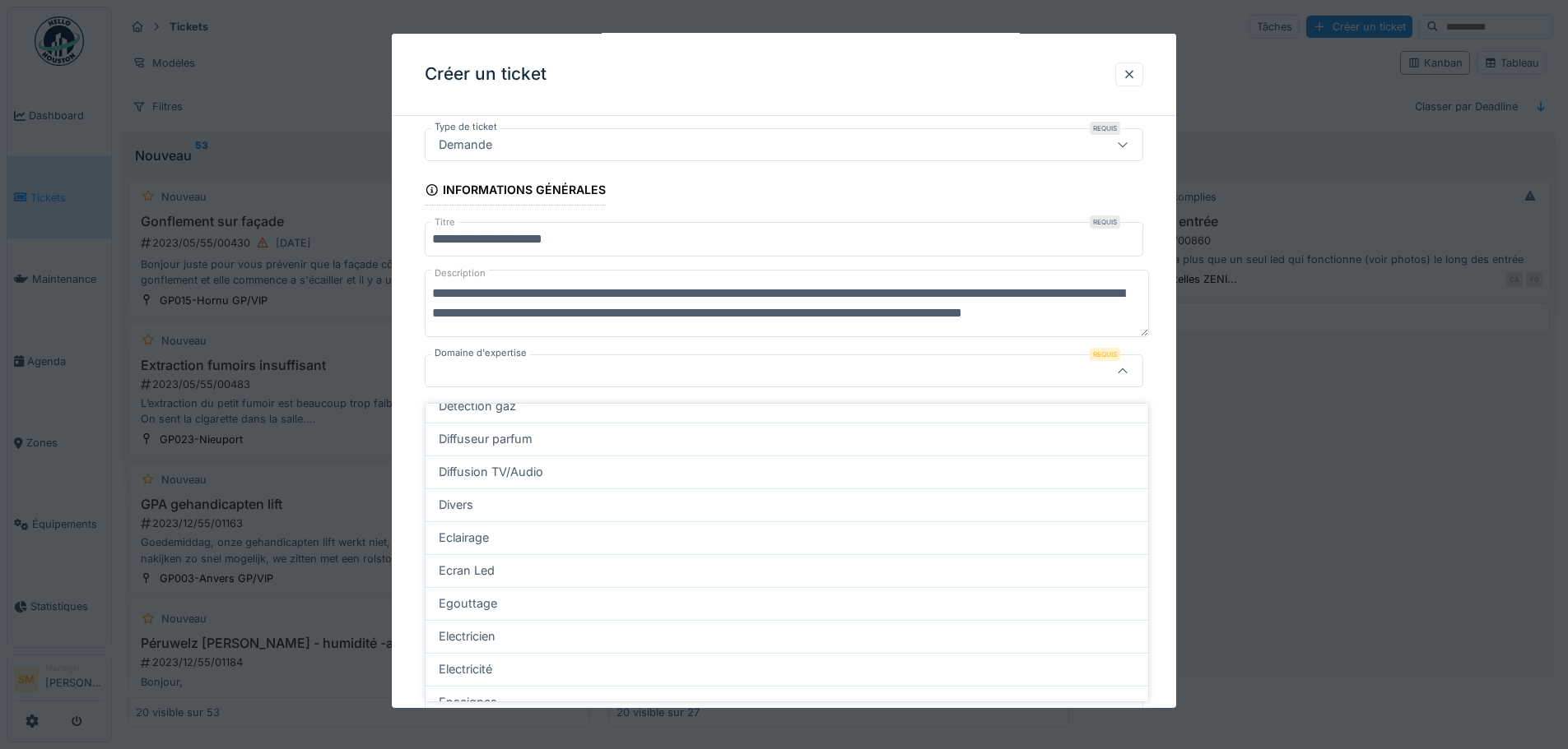
scroll to position [915, 0]
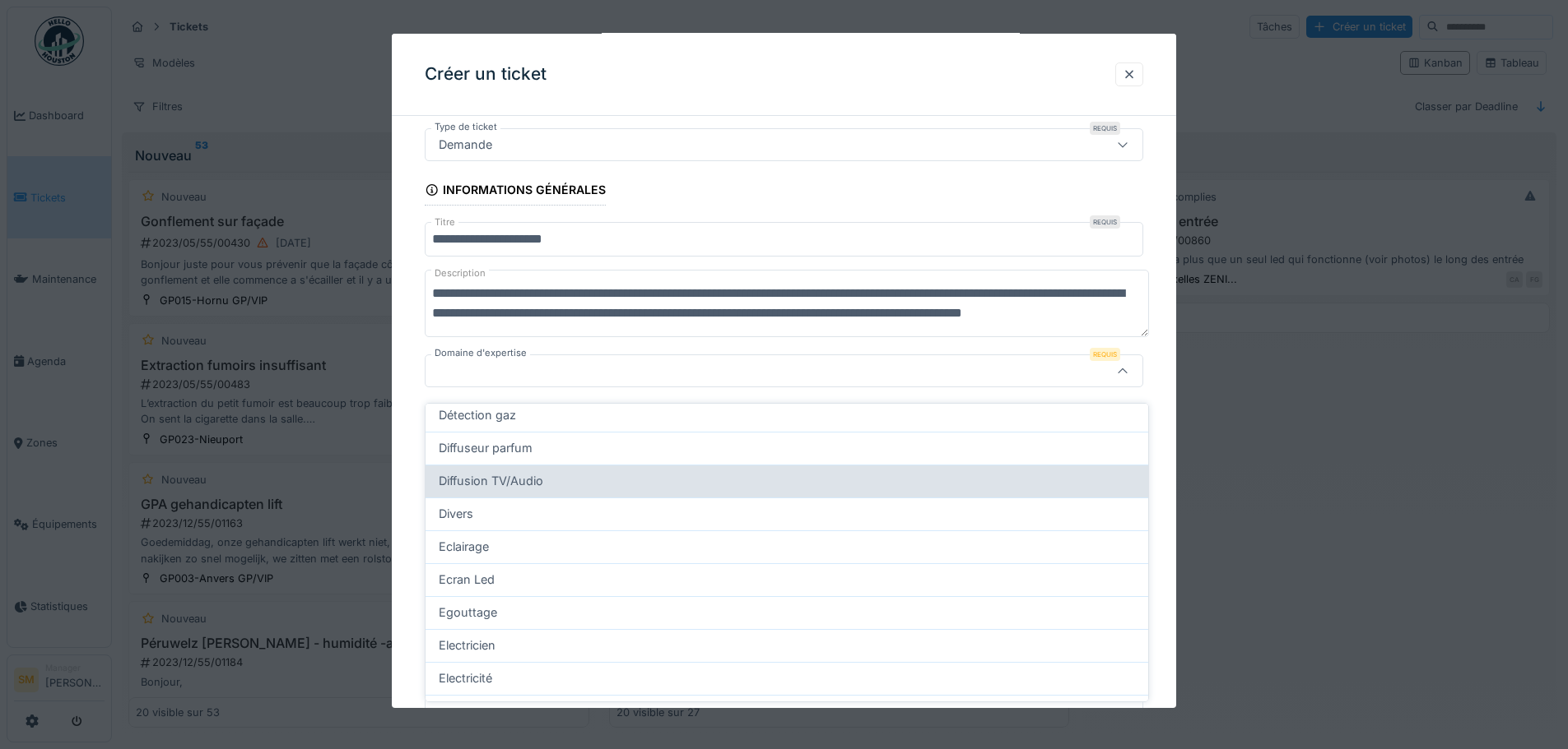
click at [570, 473] on div "Diffusion TV/Audio" at bounding box center [787, 481] width 696 height 19
type input "***"
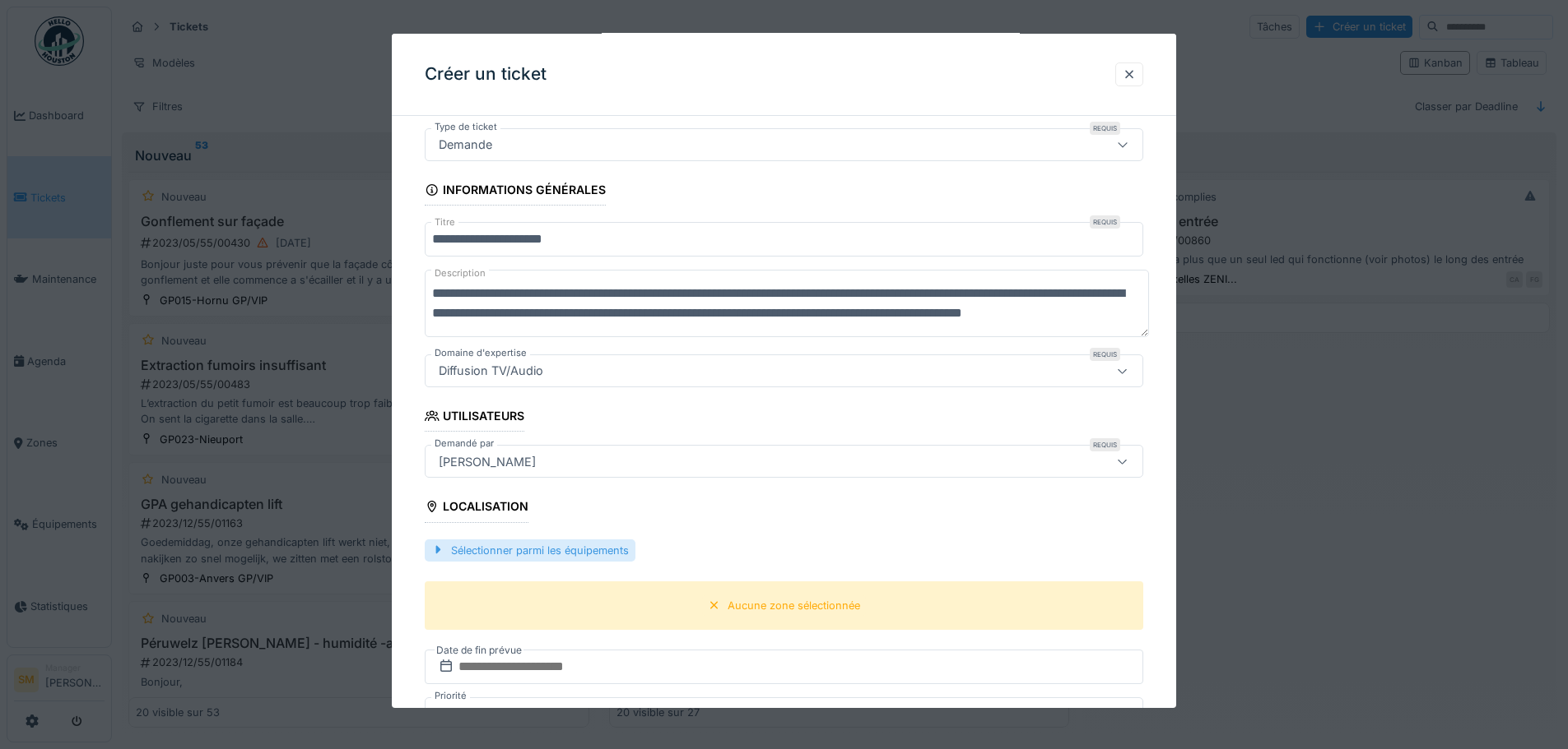
click at [548, 550] on div "Sélectionner parmi les équipements" at bounding box center [529, 551] width 210 height 22
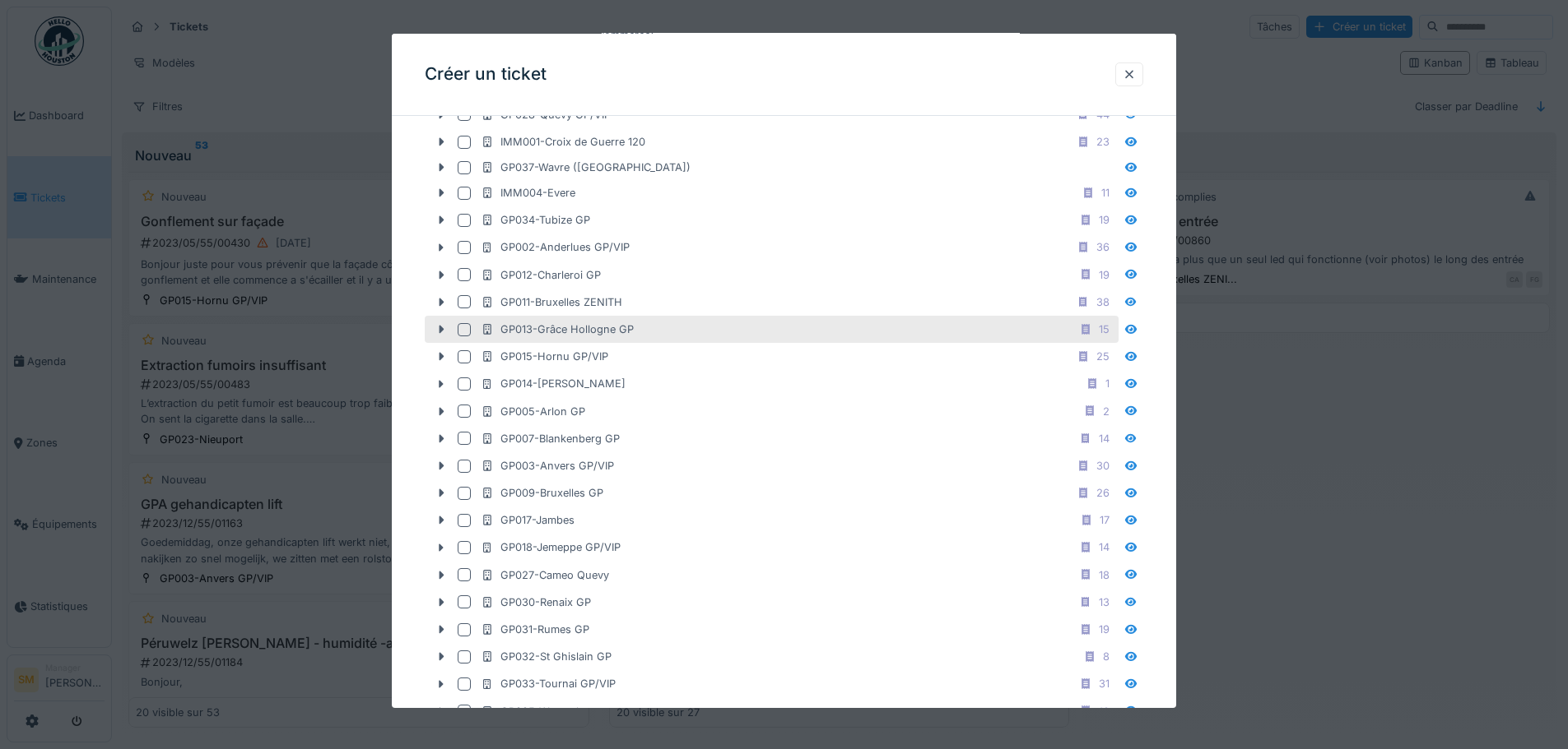
scroll to position [1081, 0]
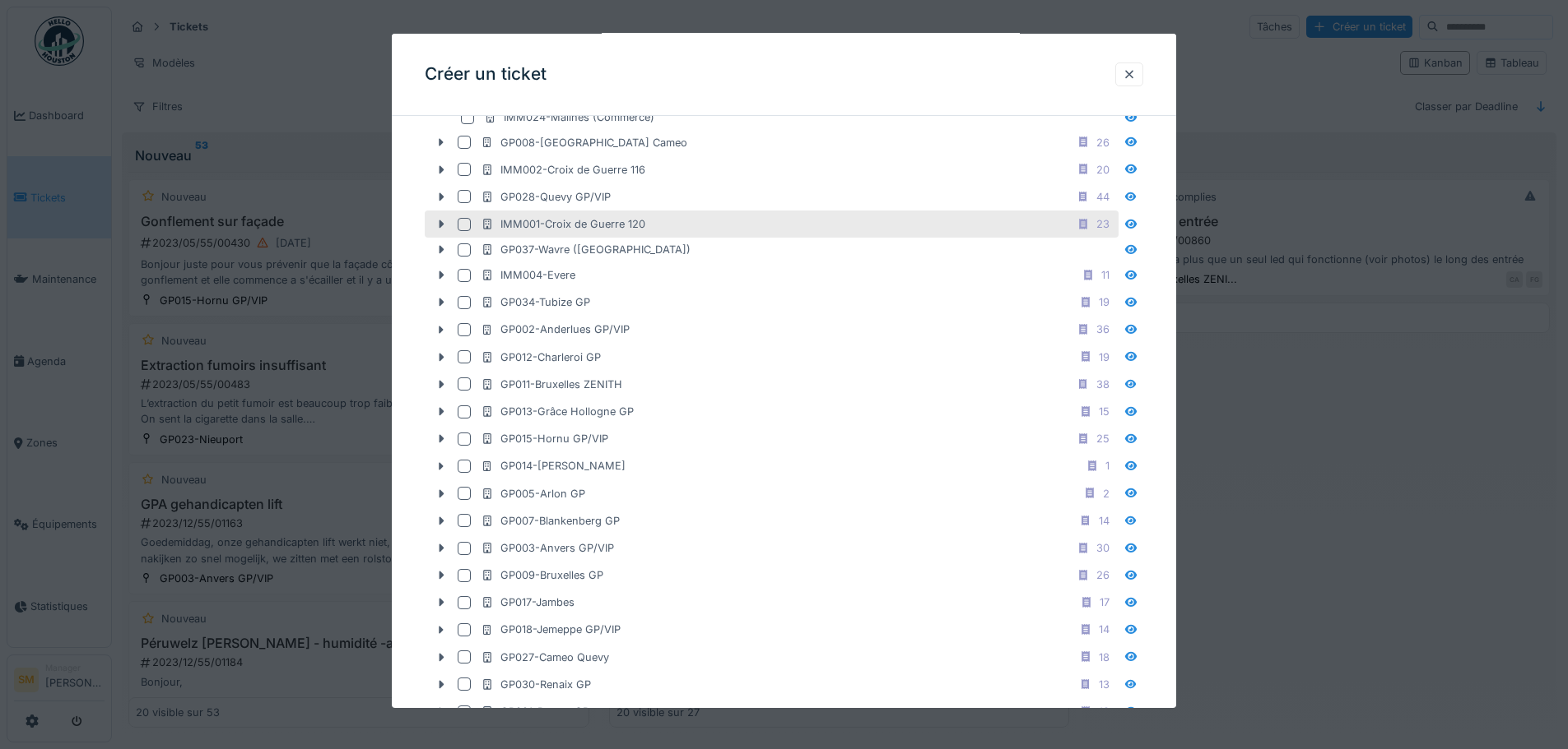
click at [464, 219] on div at bounding box center [464, 224] width 13 height 13
click at [439, 219] on icon at bounding box center [441, 224] width 13 height 11
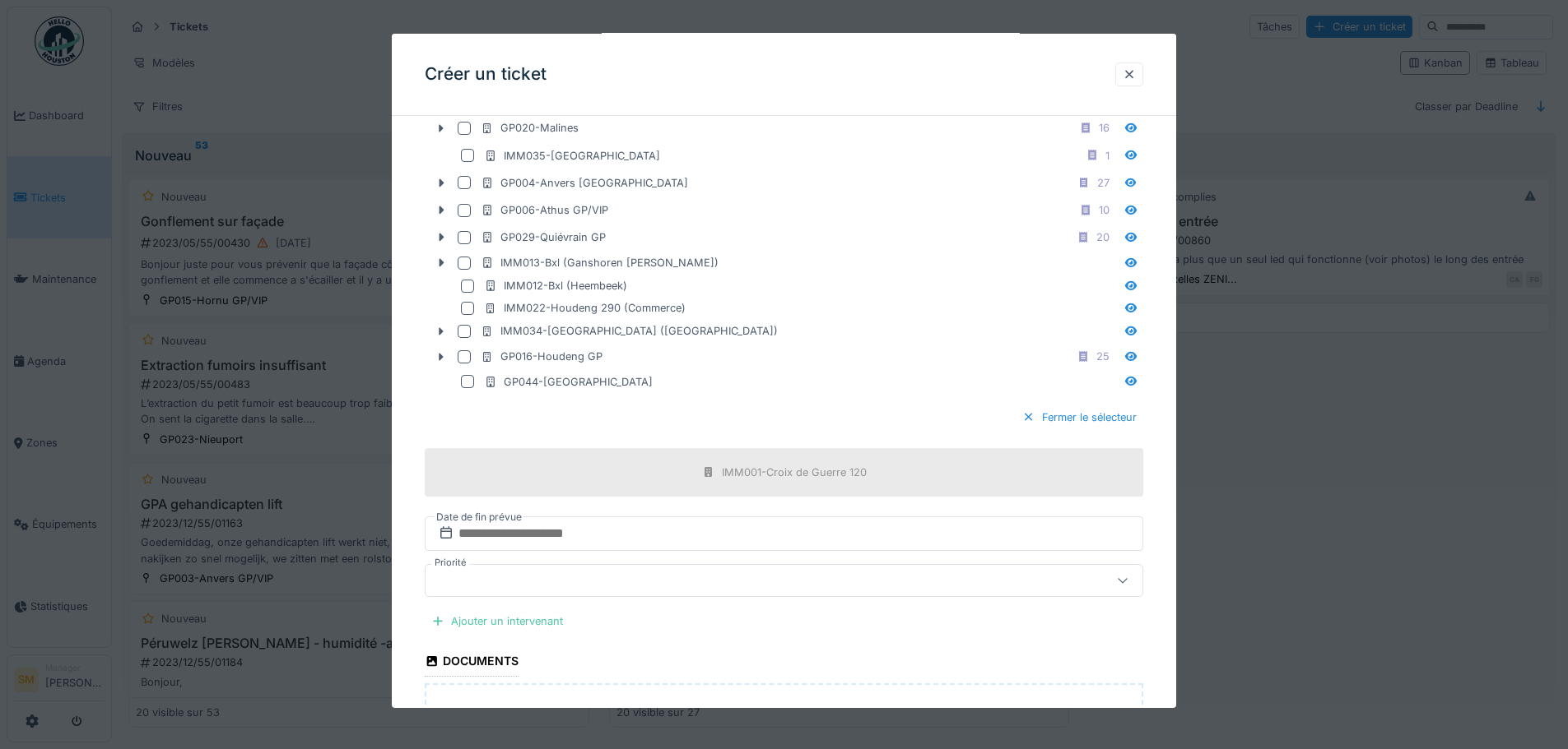
scroll to position [2302, 0]
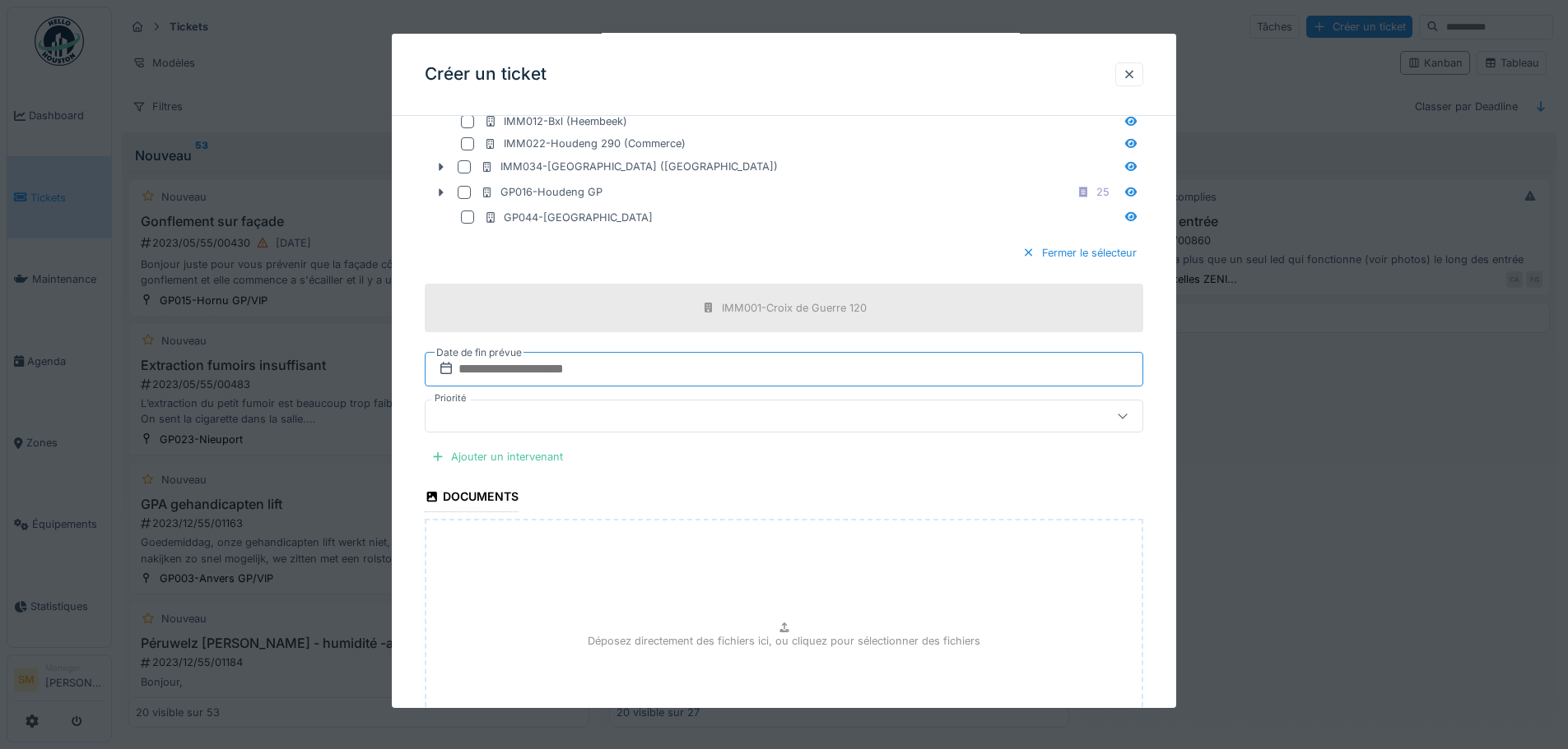
click at [587, 375] on input "text" at bounding box center [784, 368] width 719 height 34
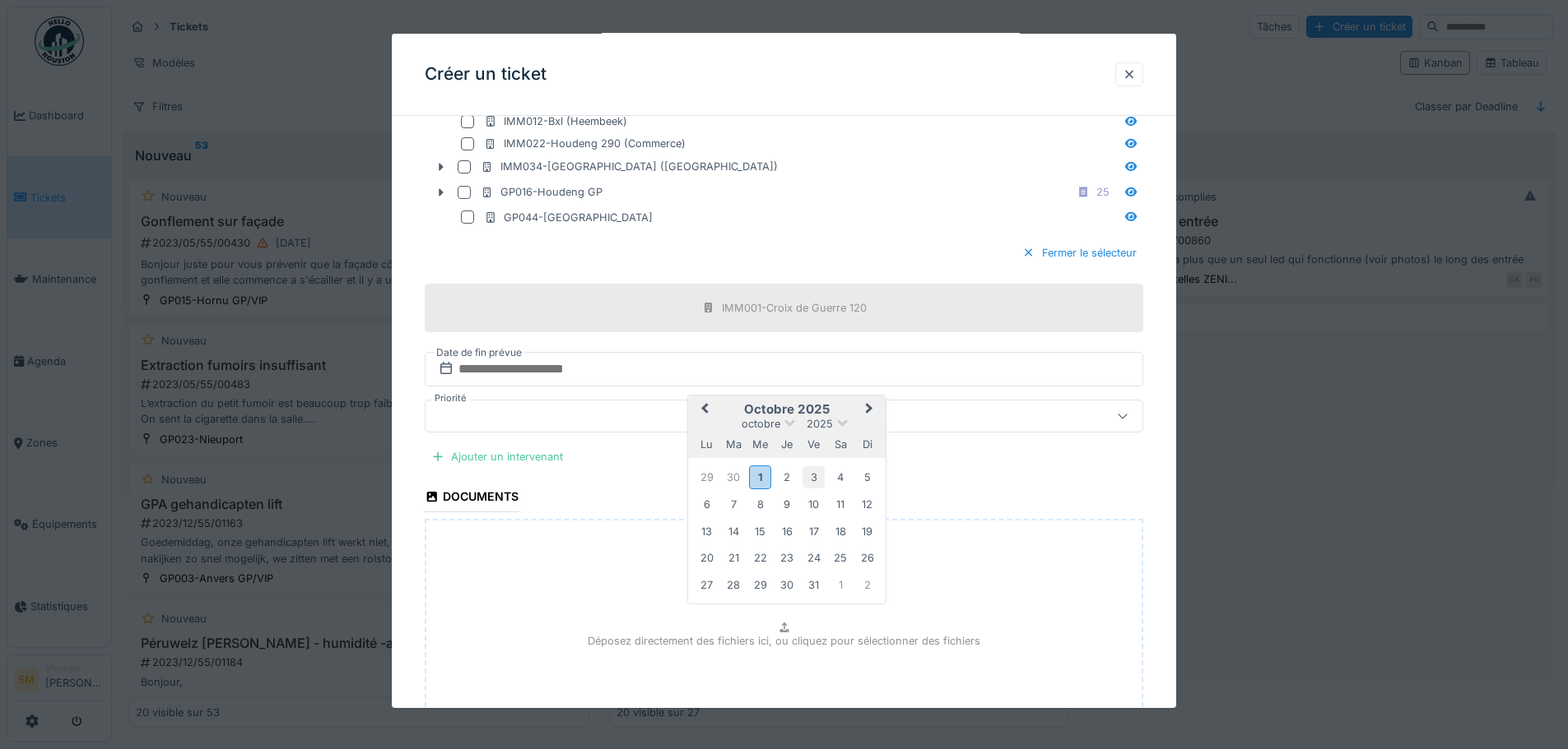
click at [812, 484] on div "3" at bounding box center [813, 478] width 22 height 22
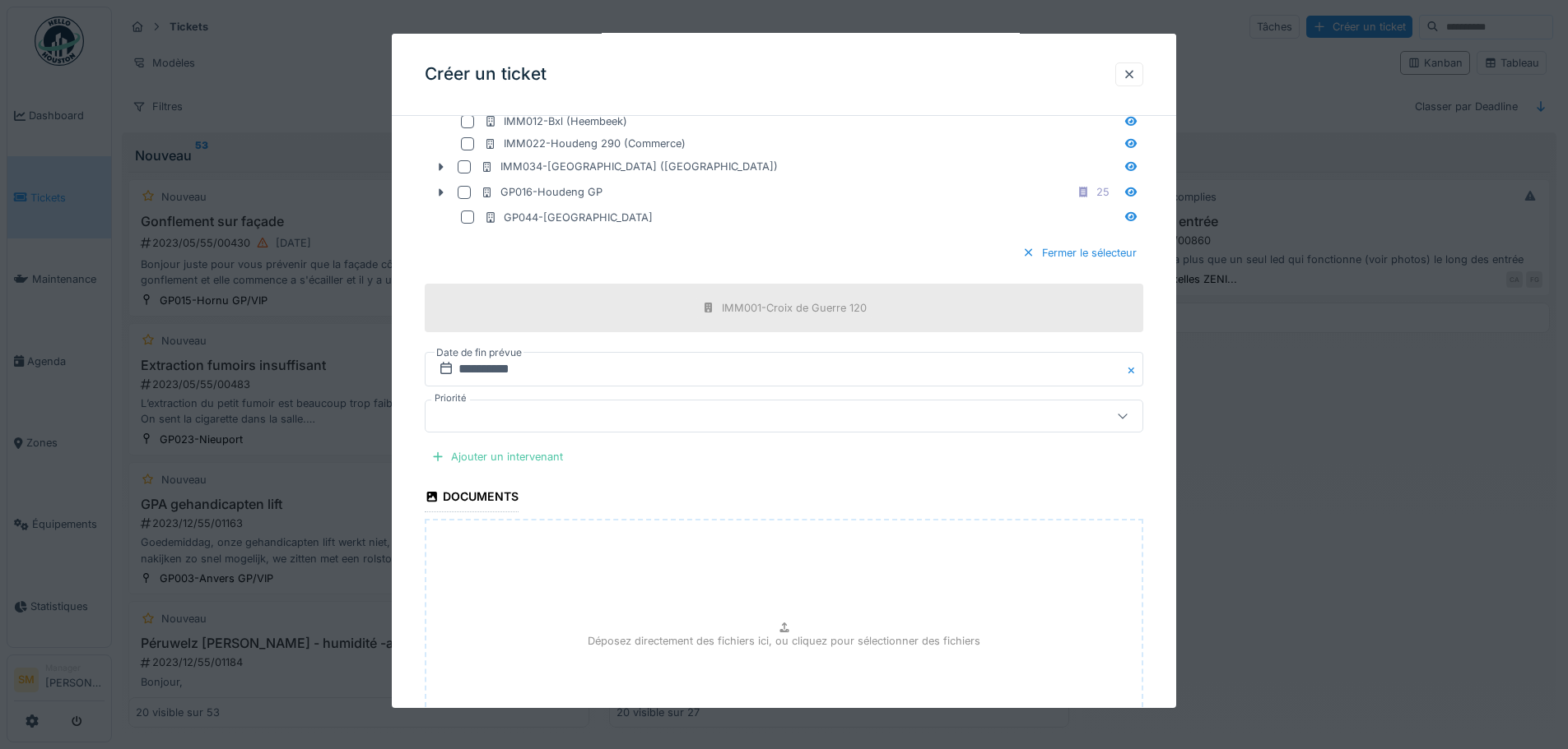
click at [668, 412] on div at bounding box center [741, 417] width 620 height 19
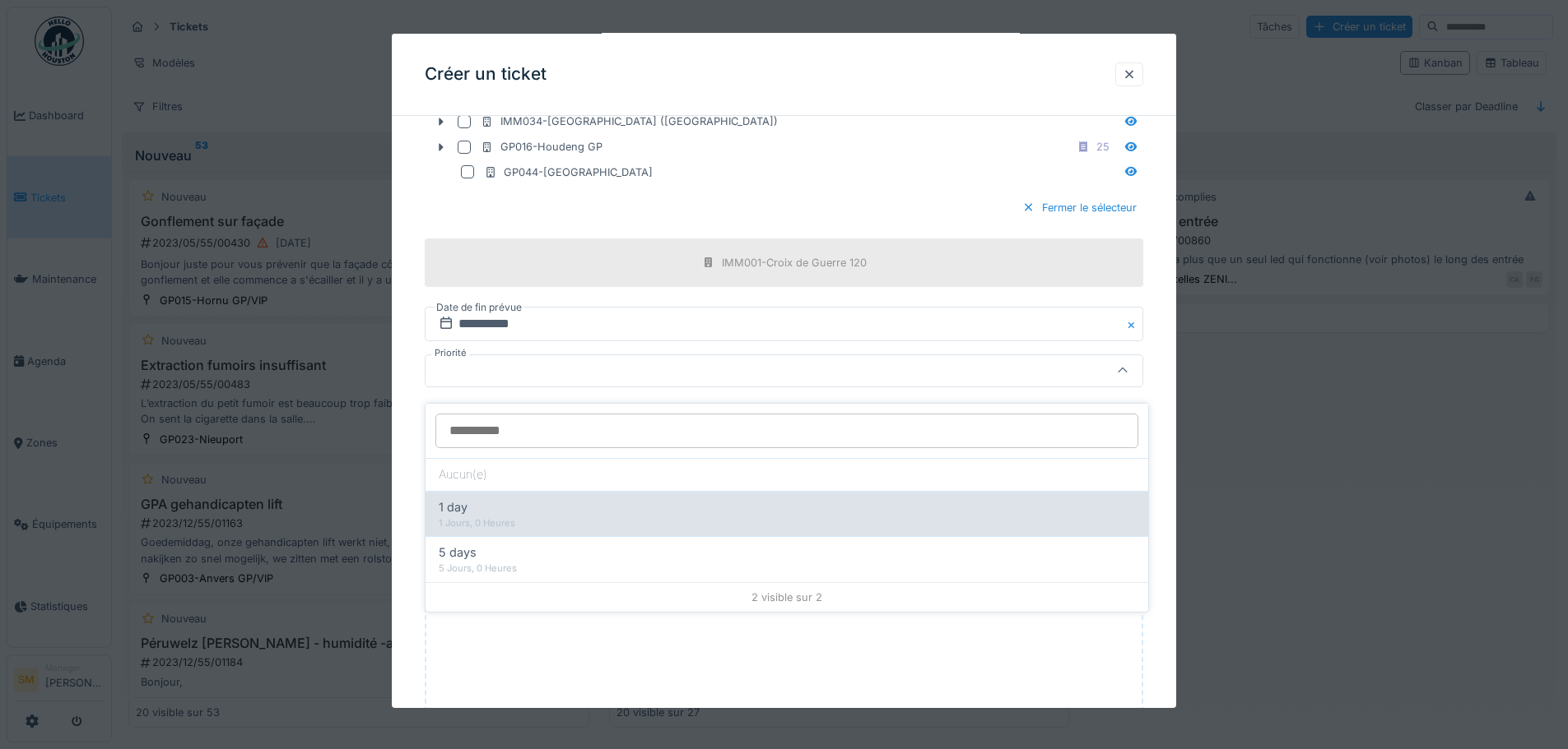
click at [513, 502] on div "1 day" at bounding box center [787, 507] width 696 height 19
type input "**"
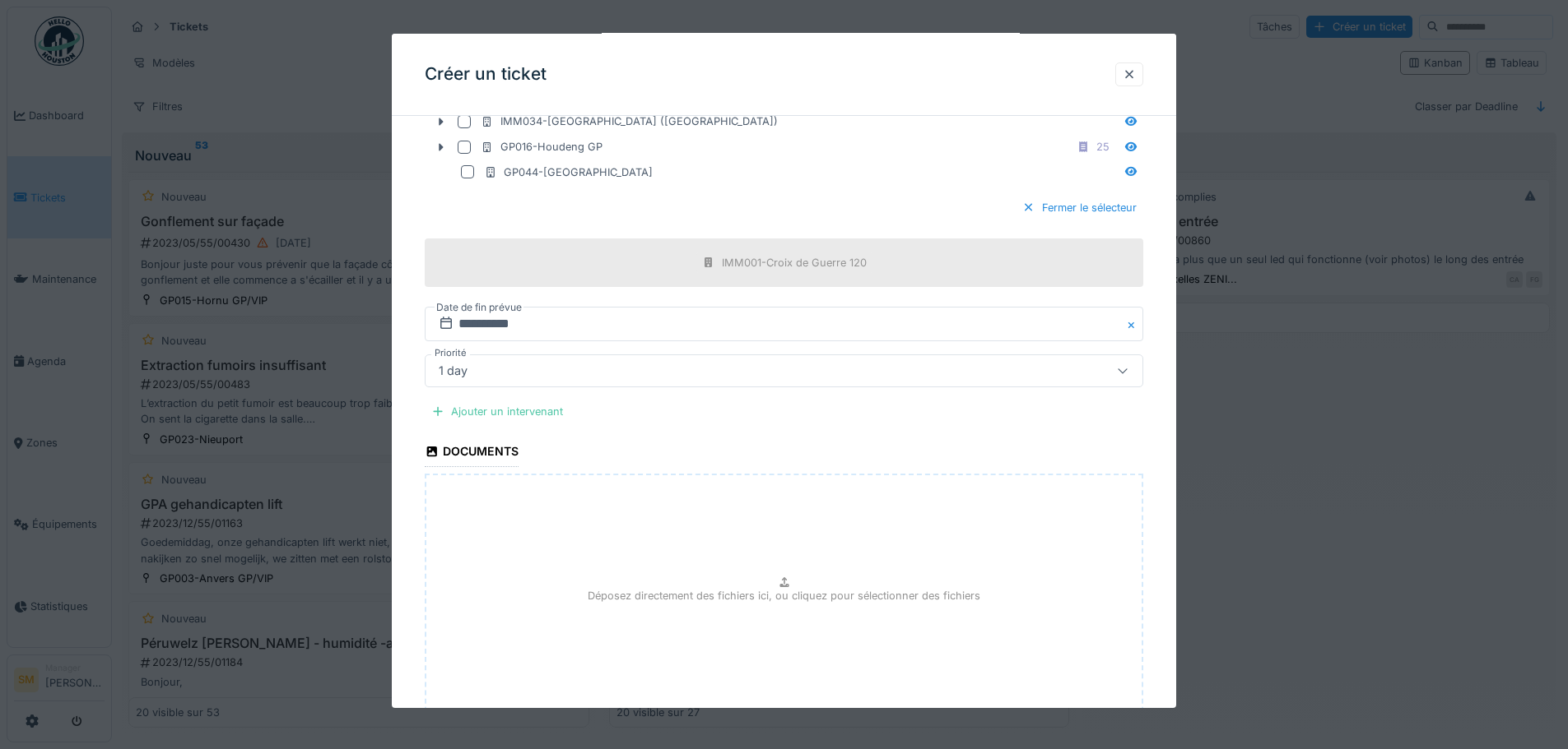
scroll to position [2466, 0]
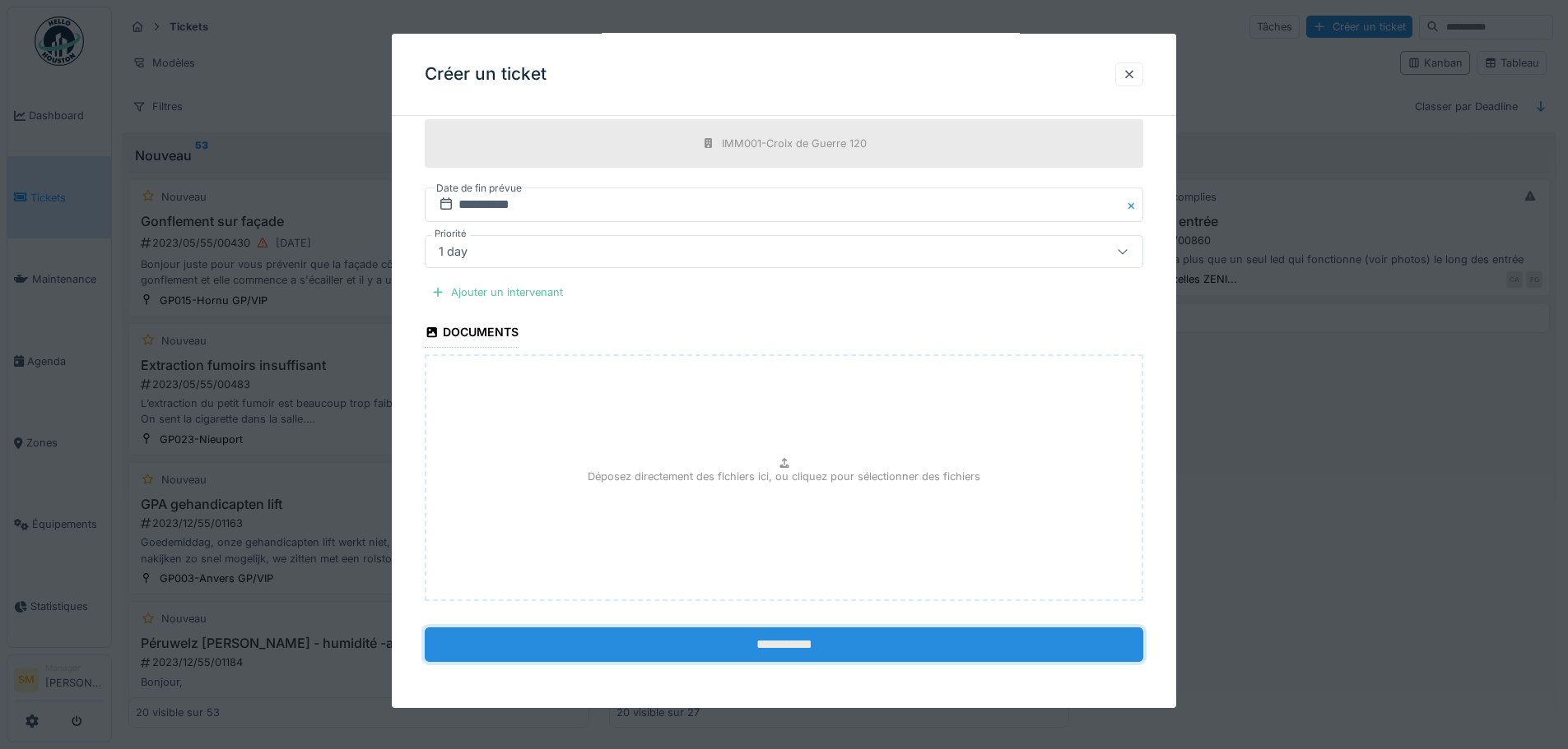
click at [828, 647] on input "**********" at bounding box center [784, 644] width 719 height 34
